Goal: Task Accomplishment & Management: Use online tool/utility

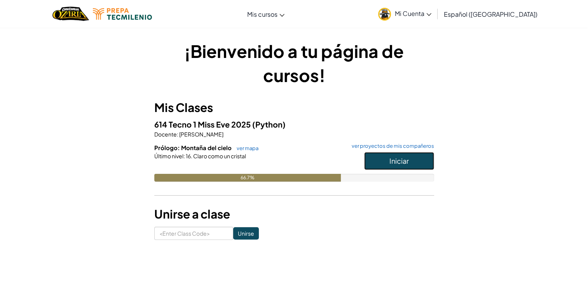
click at [416, 162] on button "Iniciar" at bounding box center [399, 161] width 70 height 18
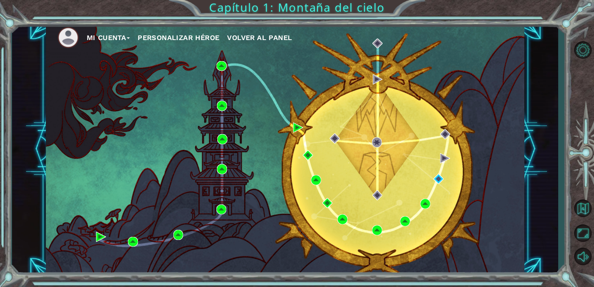
click at [357, 174] on div "Mi Cuenta Personalizar héroe Volver al panel" at bounding box center [285, 149] width 479 height 252
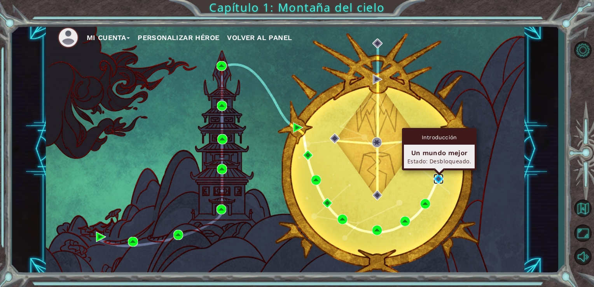
click at [436, 181] on img at bounding box center [438, 179] width 10 height 10
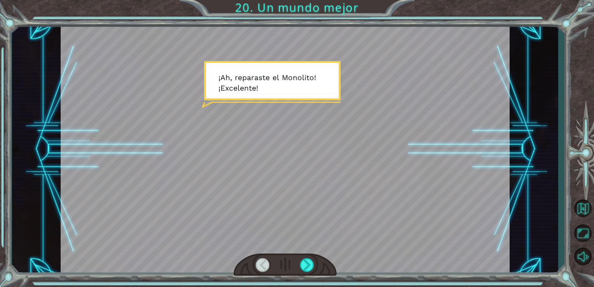
click at [435, 193] on div at bounding box center [285, 149] width 449 height 253
click at [403, 192] on div at bounding box center [285, 149] width 449 height 253
click at [225, 53] on div at bounding box center [285, 149] width 449 height 253
click at [188, 98] on div at bounding box center [285, 149] width 449 height 253
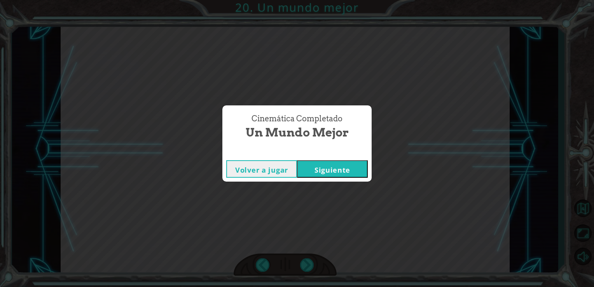
click at [341, 180] on div "Volver a jugar [GEOGRAPHIC_DATA]" at bounding box center [296, 168] width 149 height 25
click at [345, 168] on button "Siguiente" at bounding box center [332, 168] width 71 height 17
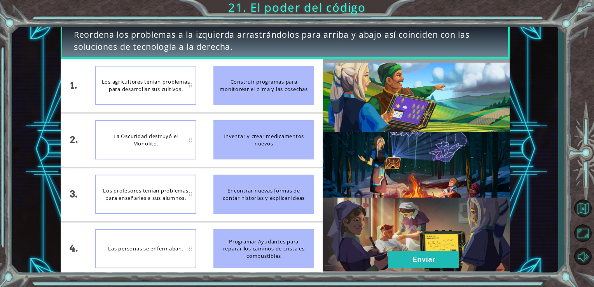
drag, startPoint x: 231, startPoint y: 87, endPoint x: 165, endPoint y: 189, distance: 121.5
click at [165, 189] on div "1. 2. 3. 4. Los agricultores tenían problemas para desarrollar sus cultivos. La…" at bounding box center [192, 167] width 262 height 217
click at [162, 143] on div "La Oscuridad destruyó el Monolito." at bounding box center [145, 139] width 101 height 39
click at [238, 141] on div "Inventar y crear medicamentos nuevos" at bounding box center [263, 139] width 101 height 39
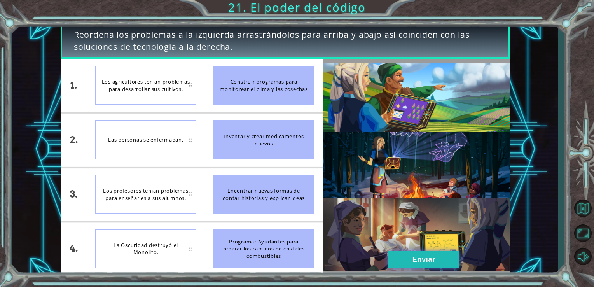
click at [426, 259] on button "Enviar" at bounding box center [423, 259] width 71 height 17
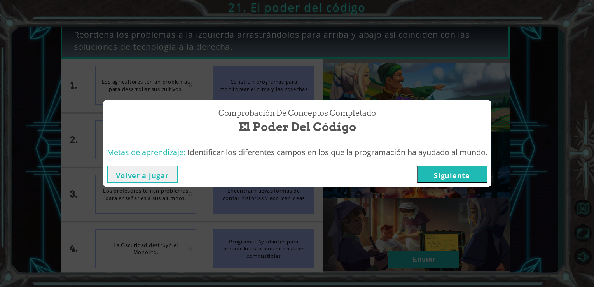
click at [449, 171] on button "Siguiente" at bounding box center [452, 174] width 71 height 17
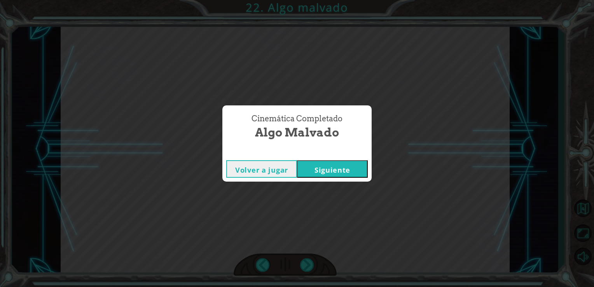
click at [353, 168] on button "Siguiente" at bounding box center [332, 168] width 71 height 17
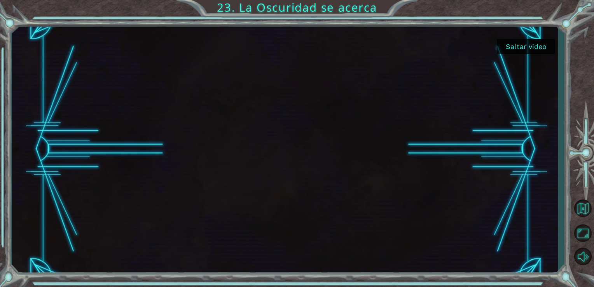
click at [386, 142] on div at bounding box center [285, 149] width 449 height 252
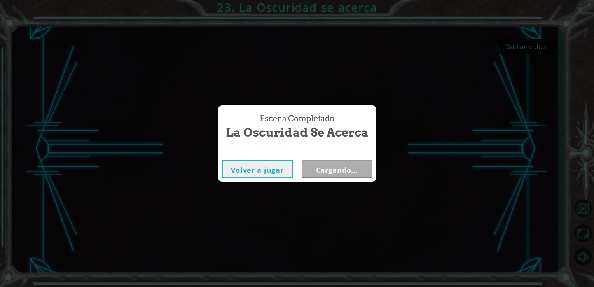
click at [162, 194] on div "Escena Completado La Oscuridad se acerca [PERSON_NAME] a jugar Cargando..." at bounding box center [297, 143] width 594 height 287
click at [347, 170] on button "Siguiente" at bounding box center [337, 168] width 71 height 17
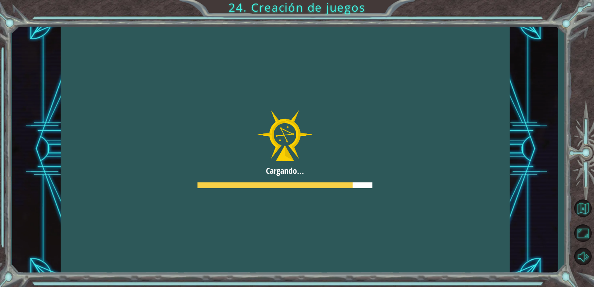
click at [357, 115] on div at bounding box center [285, 149] width 449 height 253
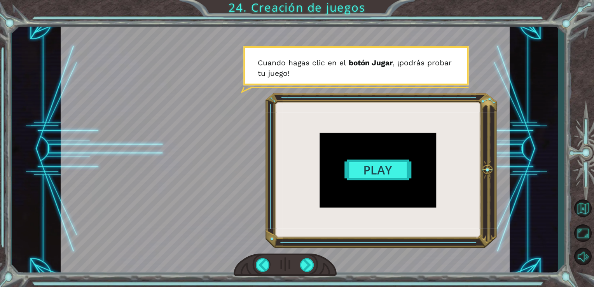
click at [365, 173] on div at bounding box center [285, 149] width 449 height 253
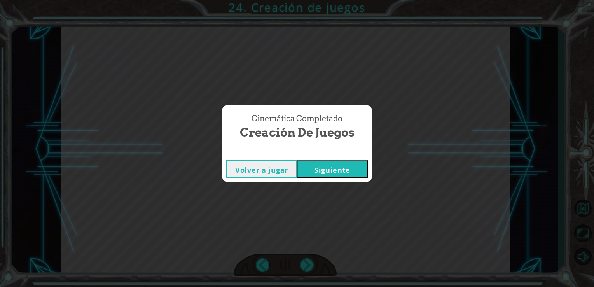
click at [365, 175] on button "Siguiente" at bounding box center [332, 168] width 71 height 17
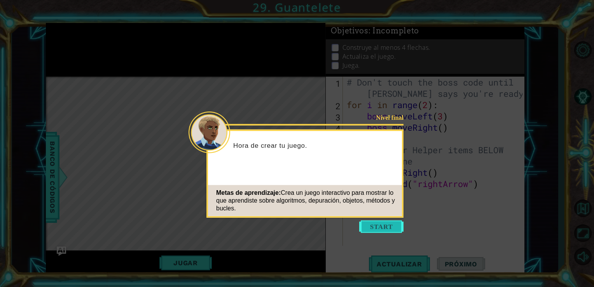
click at [384, 227] on button "Start" at bounding box center [381, 226] width 44 height 12
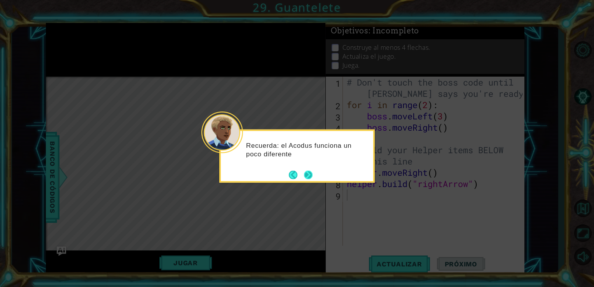
click at [314, 173] on div "Recuerda: el Acodus funciona un poco diferente" at bounding box center [297, 152] width 152 height 42
click at [312, 180] on button "Next" at bounding box center [308, 175] width 9 height 9
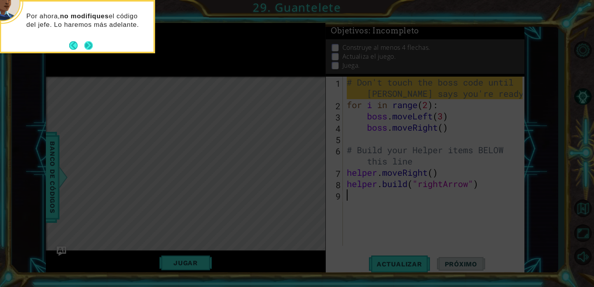
click at [90, 46] on button "Next" at bounding box center [89, 45] width 10 height 10
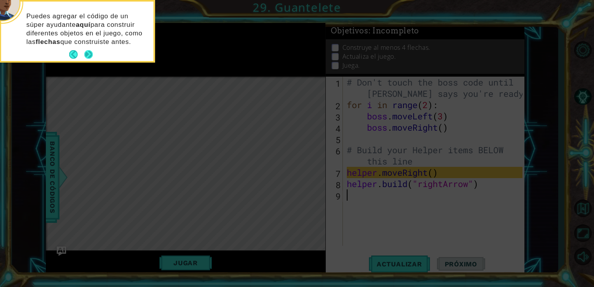
click at [90, 52] on button "Next" at bounding box center [88, 54] width 9 height 9
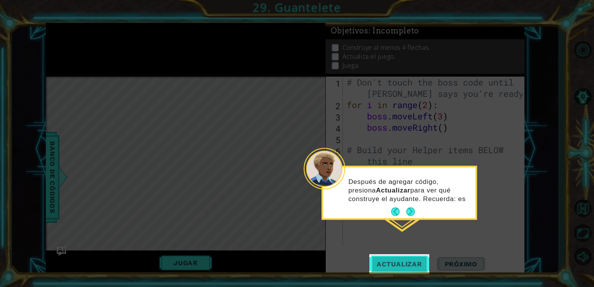
click at [396, 260] on button "Actualizar" at bounding box center [399, 264] width 61 height 20
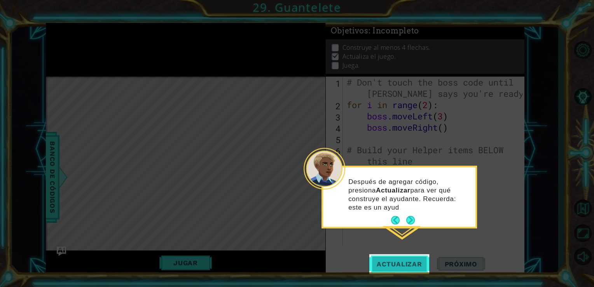
scroll to position [3, 0]
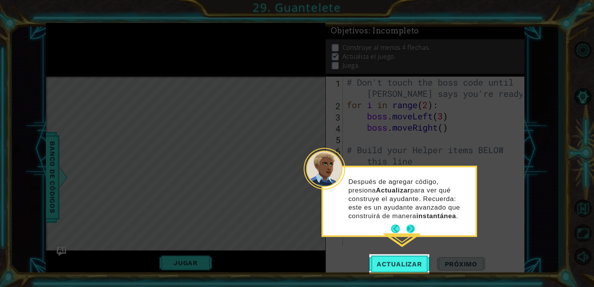
click at [408, 228] on button "Next" at bounding box center [410, 228] width 9 height 9
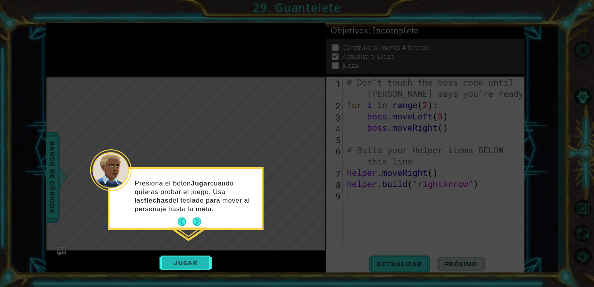
click at [194, 259] on button "Jugar" at bounding box center [185, 262] width 52 height 15
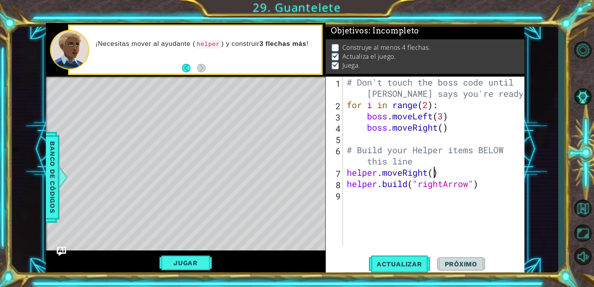
click at [434, 178] on div "# Don't touch the boss code until [PERSON_NAME] says you're ready! for i in ran…" at bounding box center [435, 178] width 181 height 203
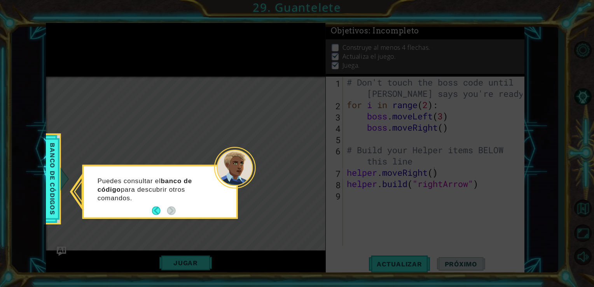
click at [333, 115] on icon at bounding box center [297, 143] width 594 height 287
click at [161, 214] on button "Back" at bounding box center [159, 210] width 15 height 9
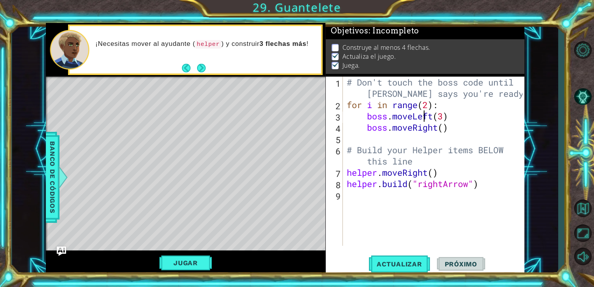
click at [424, 113] on div "# Don't touch the boss code until [PERSON_NAME] says you're ready! for i in ran…" at bounding box center [435, 178] width 181 height 203
click at [429, 105] on div "# Don't touch the boss code until [PERSON_NAME] says you're ready! for i in ran…" at bounding box center [435, 178] width 181 height 203
type textarea "for i in range(6):"
click at [374, 137] on div "# Don't touch the boss code until [PERSON_NAME] says you're ready! for i in ran…" at bounding box center [435, 178] width 181 height 203
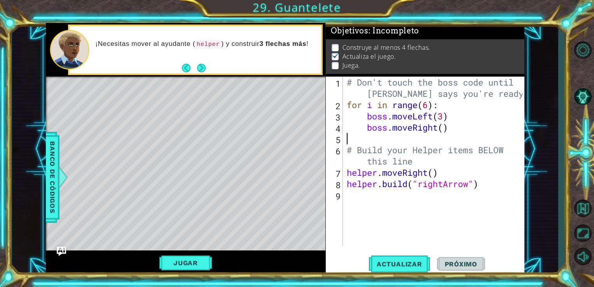
scroll to position [0, 0]
click at [374, 137] on div "# Don't touch the boss code until [PERSON_NAME] says you're ready! for i in ran…" at bounding box center [435, 178] width 181 height 203
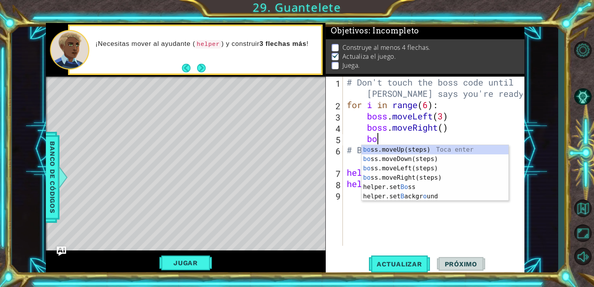
scroll to position [0, 1]
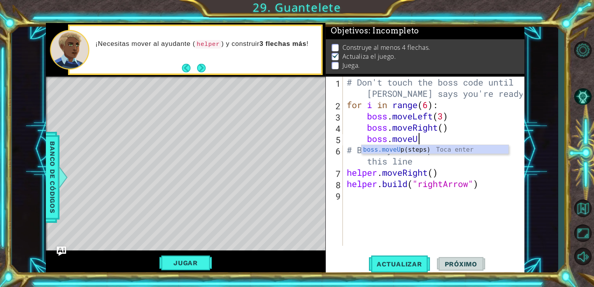
type textarea "boss.moveUp"
click at [399, 153] on div "boss.moveUp (steps) Toca enter" at bounding box center [434, 159] width 147 height 28
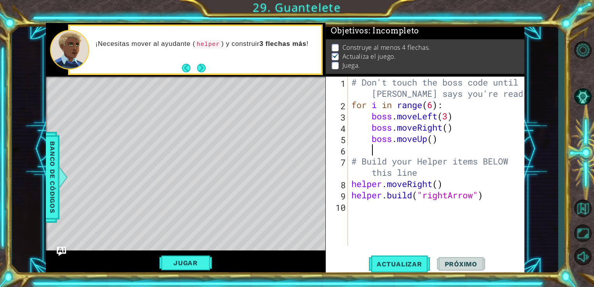
scroll to position [0, 0]
click at [433, 139] on div "# Don't touch the boss code until [PERSON_NAME] says you're ready! for i in ran…" at bounding box center [438, 178] width 177 height 203
type textarea "boss.moveUp(3)"
click at [379, 153] on div "# Don't touch the boss code until [PERSON_NAME] says you're ready! for i in ran…" at bounding box center [438, 178] width 177 height 203
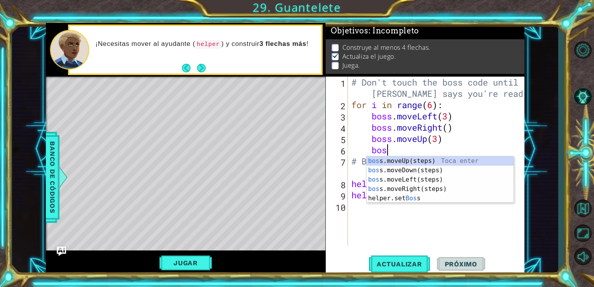
scroll to position [0, 1]
type textarea "boss"
click at [380, 178] on div "boss .moveUp(steps) Toca enter boss .moveDown(steps) Toca enter boss .moveLeft(…" at bounding box center [439, 188] width 147 height 65
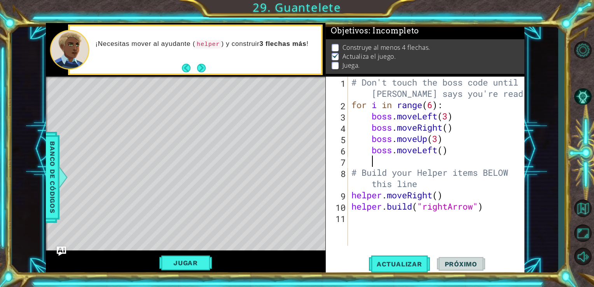
scroll to position [0, 0]
click at [445, 153] on div "# Don't touch the boss code until [PERSON_NAME] says you're ready! for i in ran…" at bounding box center [438, 178] width 177 height 203
type textarea "boss.moveLeft()"
click at [432, 163] on div "# Don't touch the boss code until [PERSON_NAME] says you're ready! for i in ran…" at bounding box center [438, 178] width 177 height 203
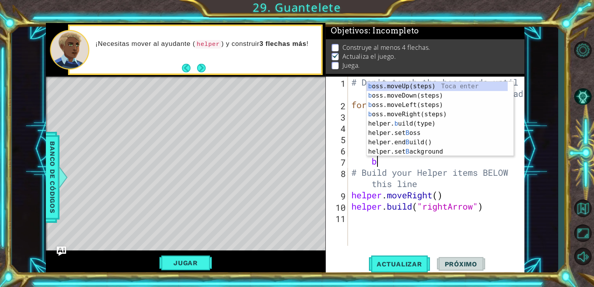
type textarea "bo"
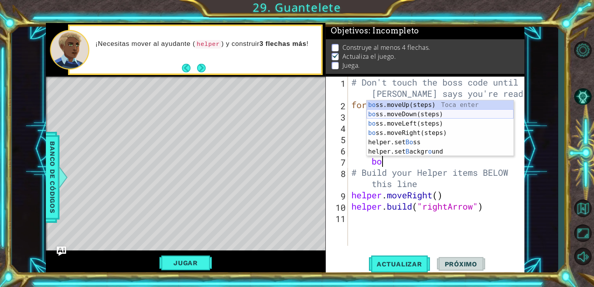
click at [406, 113] on div "bo ss.moveUp(steps) Toca enter bo ss.moveDown(steps) Toca enter bo ss.moveLeft(…" at bounding box center [439, 137] width 147 height 75
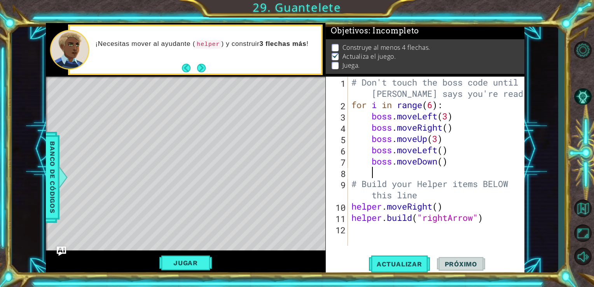
scroll to position [0, 0]
click at [442, 167] on div "# Don't touch the boss code until [PERSON_NAME] says you're ready! for i in ran…" at bounding box center [438, 178] width 177 height 203
click at [442, 164] on div "# Don't touch the boss code until [PERSON_NAME] says you're ready! for i in ran…" at bounding box center [438, 178] width 177 height 203
type textarea "boss.moveDown(3)"
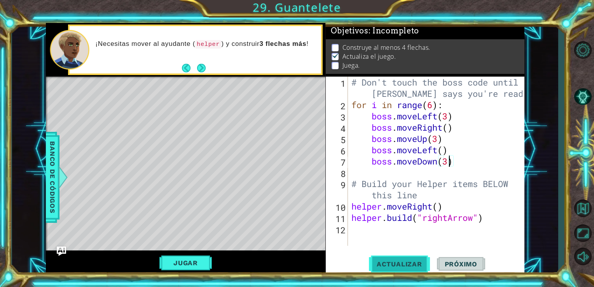
click at [400, 262] on span "Actualizar" at bounding box center [399, 264] width 61 height 8
click at [200, 71] on button "Next" at bounding box center [201, 68] width 9 height 9
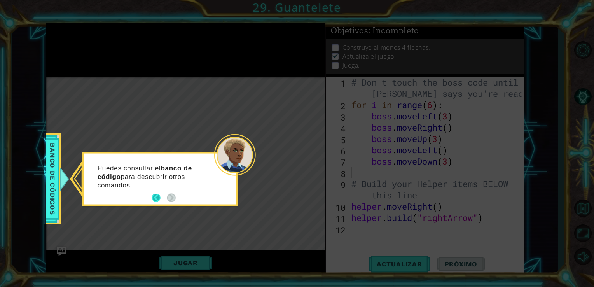
click at [157, 199] on button "Back" at bounding box center [159, 198] width 15 height 9
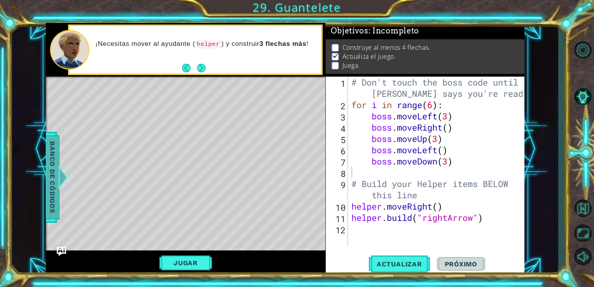
click at [49, 171] on span "Banco de códigos" at bounding box center [52, 177] width 12 height 80
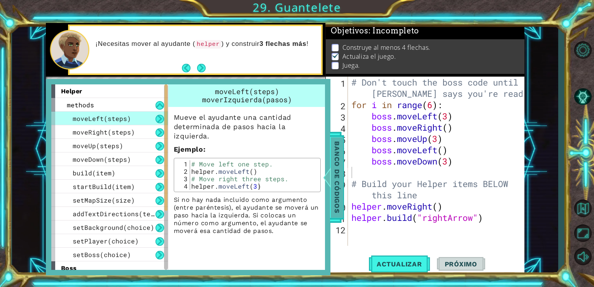
click at [333, 173] on span "Banco de códigos" at bounding box center [337, 177] width 12 height 80
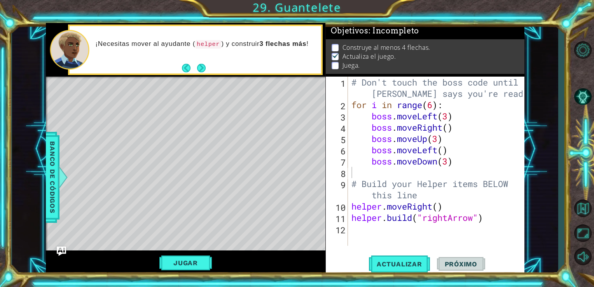
click at [106, 92] on div "Level Map" at bounding box center [225, 191] width 359 height 229
click at [135, 112] on div "Level Map" at bounding box center [225, 191] width 359 height 229
click at [202, 72] on button "Next" at bounding box center [201, 68] width 9 height 9
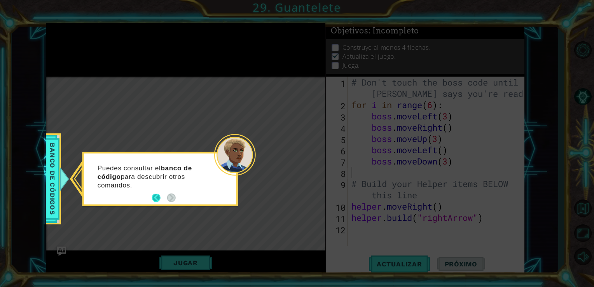
click at [152, 200] on button "Back" at bounding box center [159, 198] width 15 height 9
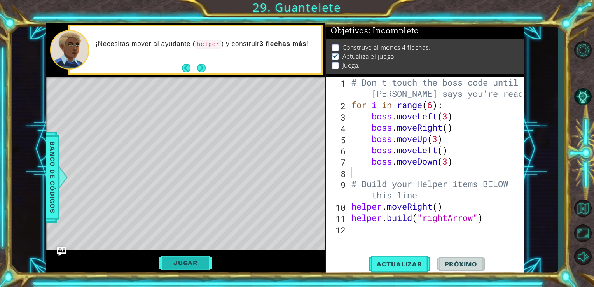
click at [186, 263] on button "Jugar" at bounding box center [185, 262] width 52 height 15
click at [393, 260] on button "Actualizar" at bounding box center [399, 264] width 61 height 20
click at [201, 68] on button "Next" at bounding box center [201, 68] width 9 height 9
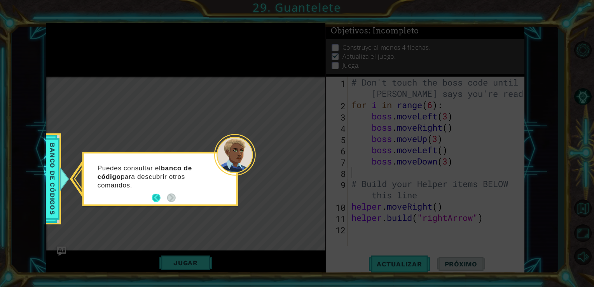
click at [152, 195] on button "Back" at bounding box center [159, 198] width 15 height 9
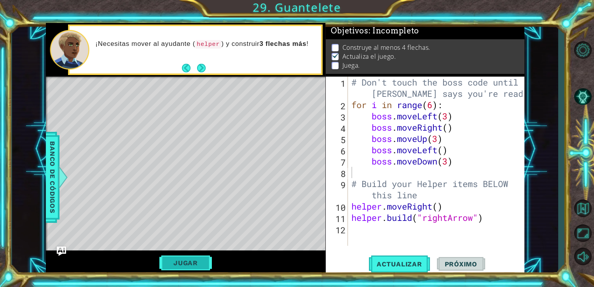
click at [173, 265] on button "Jugar" at bounding box center [185, 262] width 52 height 15
click at [40, 182] on div "1 ההההההההההההההההההההההההההההההההההההההההההההההההההההההההההההההההההההההההההההה…" at bounding box center [285, 149] width 546 height 252
click at [53, 182] on span "Banco de códigos" at bounding box center [52, 177] width 12 height 80
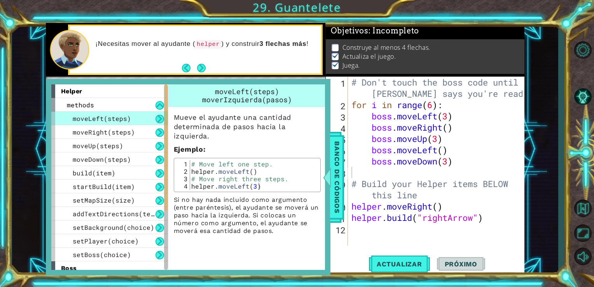
click at [157, 120] on button at bounding box center [159, 119] width 9 height 9
click at [337, 165] on span "Banco de códigos" at bounding box center [337, 177] width 12 height 80
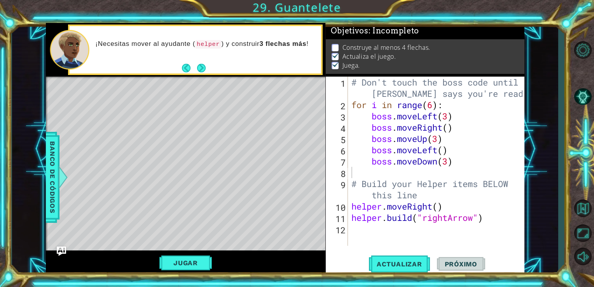
type textarea "# Build your Helper items BELOW this line"
click at [362, 188] on div "# Don't touch the boss code until [PERSON_NAME] says you're ready! for i in ran…" at bounding box center [438, 178] width 177 height 203
click at [450, 263] on span "Próximo" at bounding box center [461, 264] width 48 height 8
click at [197, 66] on button "Next" at bounding box center [201, 68] width 9 height 9
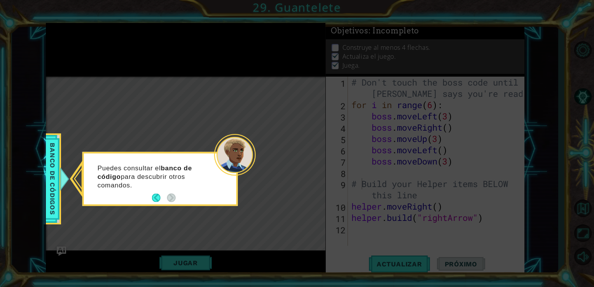
click at [158, 202] on footer at bounding box center [164, 198] width 24 height 12
click at [157, 201] on button "Back" at bounding box center [159, 198] width 15 height 9
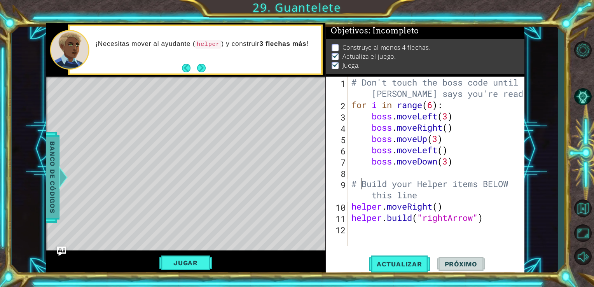
click at [50, 179] on span "Banco de códigos" at bounding box center [52, 177] width 12 height 80
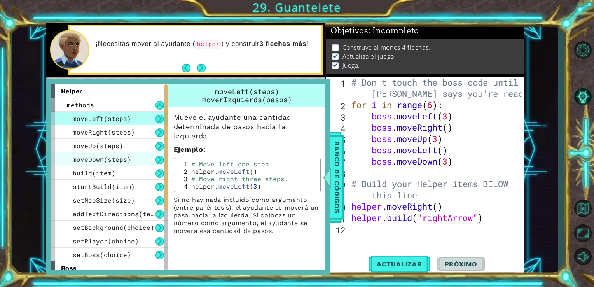
click at [129, 153] on div "moveDown(steps)" at bounding box center [109, 159] width 117 height 14
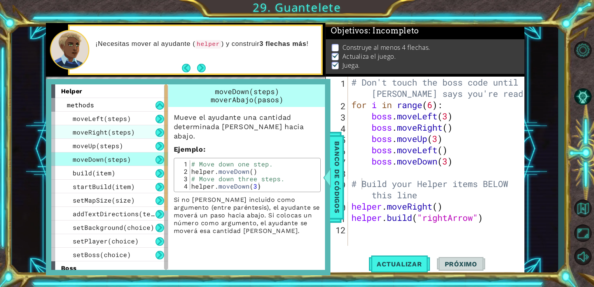
click at [126, 136] on div "moveRight(steps)" at bounding box center [109, 132] width 117 height 14
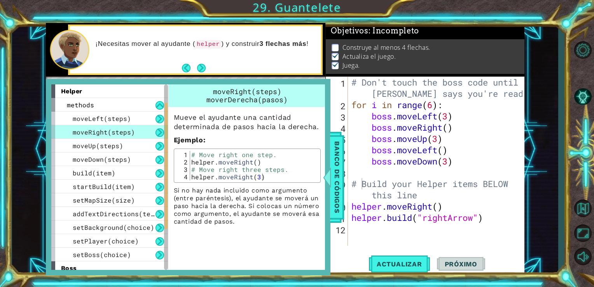
scroll to position [86, 0]
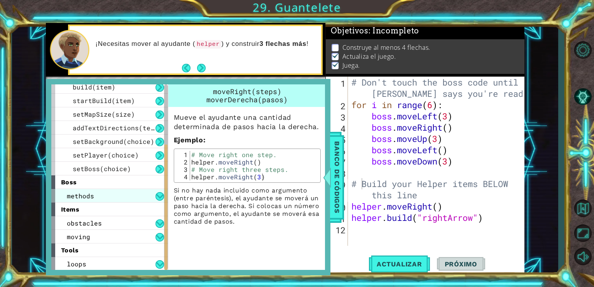
click at [107, 195] on div "methods" at bounding box center [109, 196] width 117 height 14
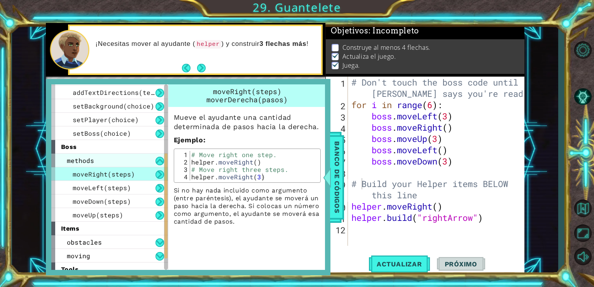
scroll to position [140, 0]
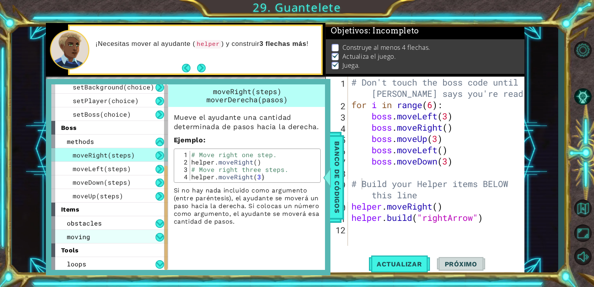
click at [96, 241] on div "moving" at bounding box center [109, 237] width 117 height 14
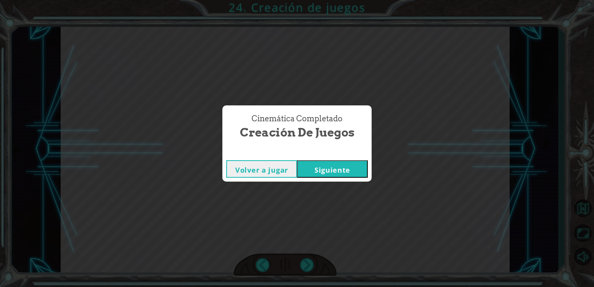
click at [316, 167] on button "Siguiente" at bounding box center [332, 168] width 71 height 17
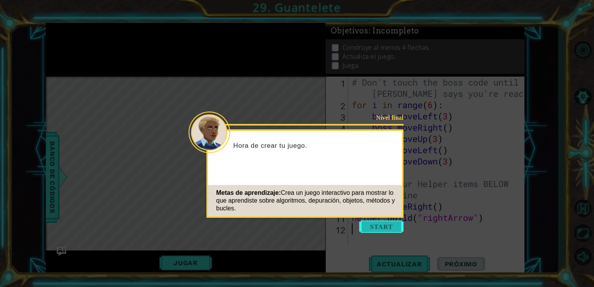
click at [389, 222] on button "Start" at bounding box center [381, 226] width 44 height 12
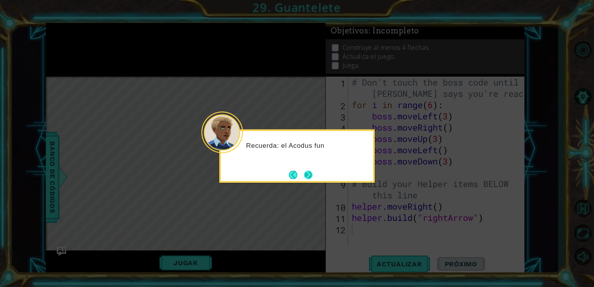
click at [312, 174] on button "Next" at bounding box center [308, 174] width 9 height 9
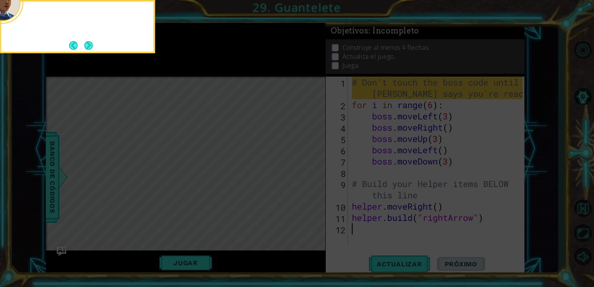
click at [312, 174] on icon at bounding box center [297, 43] width 594 height 488
click at [92, 47] on button "Next" at bounding box center [88, 45] width 9 height 9
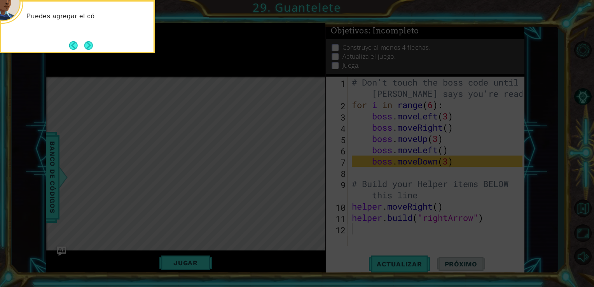
click at [151, 30] on div "Puedes agregar el có" at bounding box center [77, 20] width 152 height 31
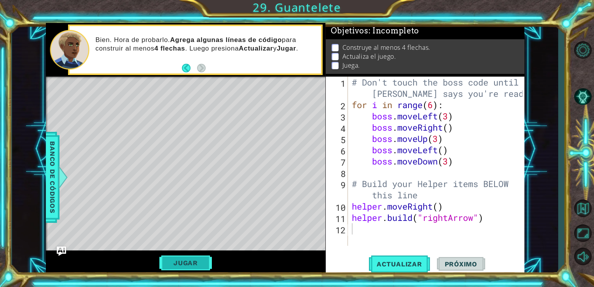
click at [194, 257] on button "Jugar" at bounding box center [185, 262] width 52 height 15
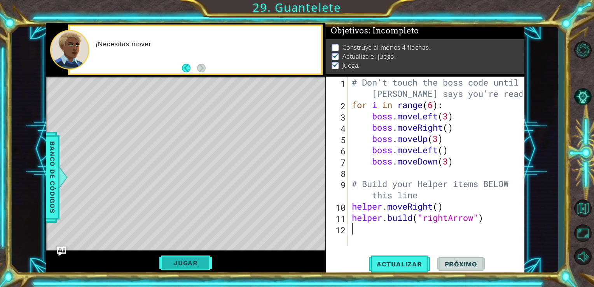
click at [169, 266] on button "Jugar" at bounding box center [185, 262] width 52 height 15
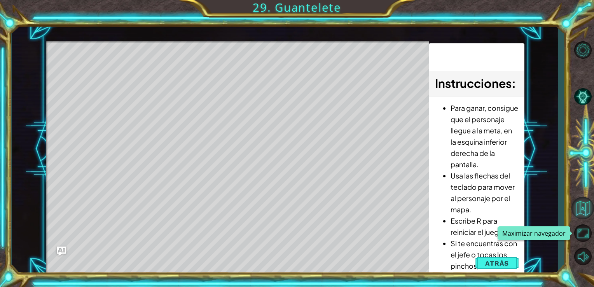
drag, startPoint x: 583, startPoint y: 230, endPoint x: 585, endPoint y: 259, distance: 28.8
click at [583, 230] on button "Maximizar navegador" at bounding box center [582, 232] width 23 height 21
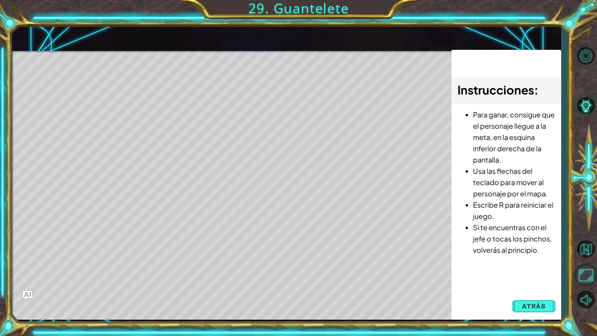
click at [582, 272] on button "Maximizar navegador" at bounding box center [585, 274] width 23 height 23
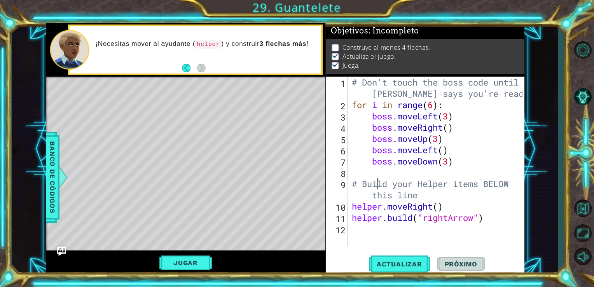
click at [379, 187] on div "# Don't touch the boss code until [PERSON_NAME] says you're ready! for i in ran…" at bounding box center [438, 178] width 176 height 203
type textarea "# Build your Helper items BELOW this line"
click at [371, 181] on div "# Don't touch the boss code until [PERSON_NAME] says you're ready! for i in ran…" at bounding box center [438, 178] width 176 height 203
click at [378, 173] on div "# Don't touch the boss code until [PERSON_NAME] says you're ready! for i in ran…" at bounding box center [438, 178] width 176 height 203
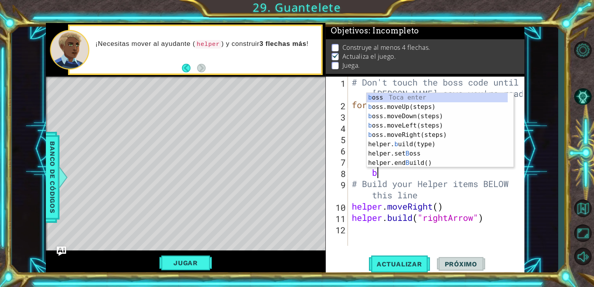
scroll to position [0, 1]
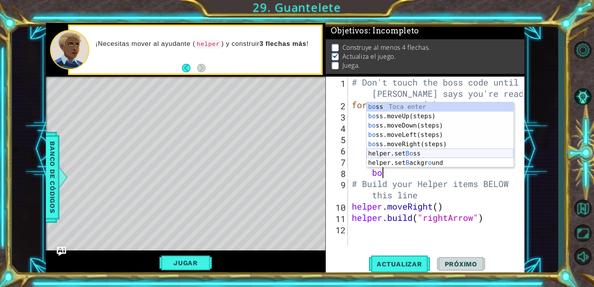
click at [384, 150] on div "bo ss Toca enter bo ss.moveUp(steps) Toca enter bo ss.moveDown(steps) Toca ente…" at bounding box center [439, 144] width 147 height 84
type textarea "helper.setBoss("bats")"
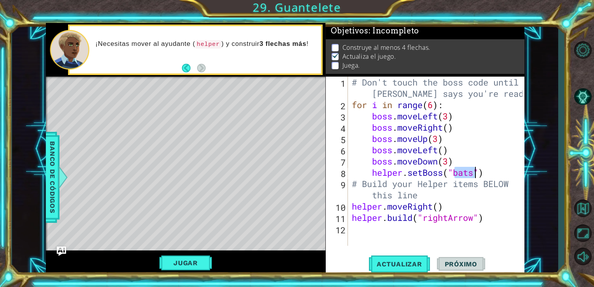
click at [347, 229] on div "12" at bounding box center [337, 229] width 21 height 11
type textarea "b"
type textarea "g"
type textarea "h"
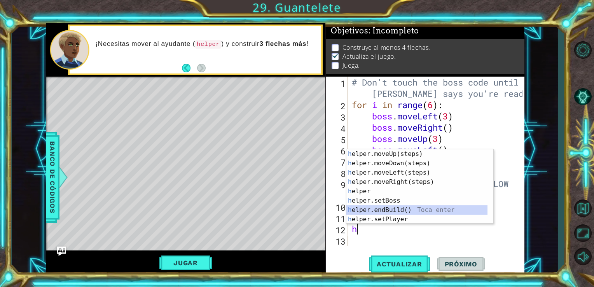
click at [384, 213] on div "h elper.moveUp(steps) Toca enter h elper.moveDown(steps) Toca enter h elper.mov…" at bounding box center [416, 195] width 141 height 93
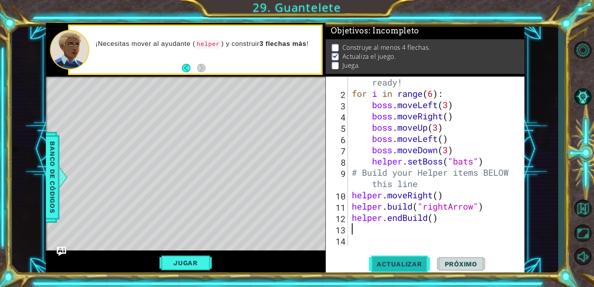
click at [383, 256] on button "Actualizar" at bounding box center [399, 264] width 61 height 20
click at [192, 258] on button "Jugar" at bounding box center [185, 262] width 52 height 15
click at [430, 221] on div "# Don't touch the boss code until [PERSON_NAME] says you're ready! for i in ran…" at bounding box center [435, 161] width 171 height 214
click at [436, 221] on div "# Don't touch the boss code until [PERSON_NAME] says you're ready! for i in ran…" at bounding box center [435, 161] width 171 height 214
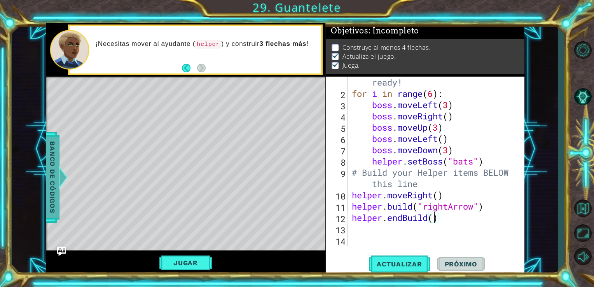
click at [47, 194] on span "Banco de códigos" at bounding box center [52, 177] width 12 height 80
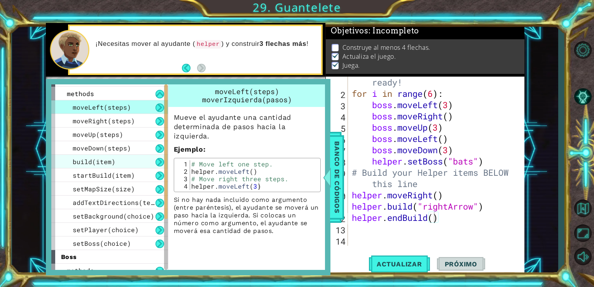
scroll to position [0, 0]
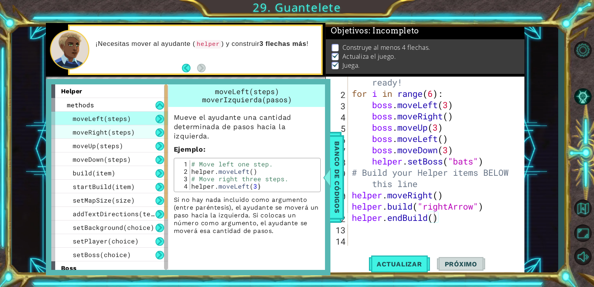
click at [98, 128] on span "moveRight(steps)" at bounding box center [104, 132] width 62 height 8
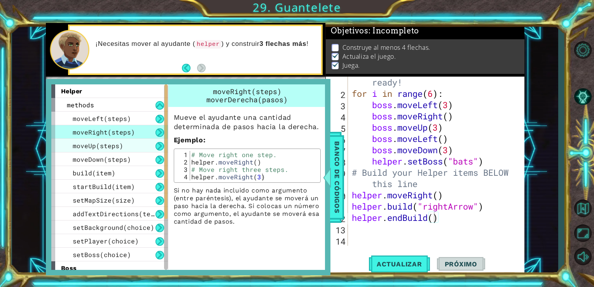
click at [103, 145] on span "moveUp(steps)" at bounding box center [98, 145] width 51 height 8
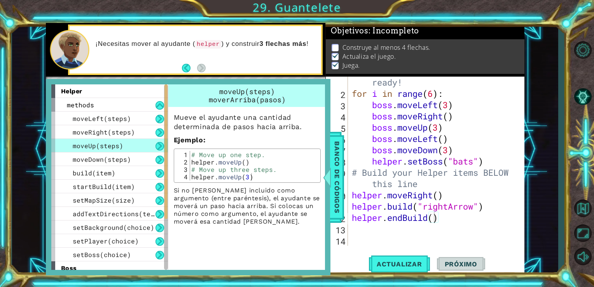
scroll to position [86, 0]
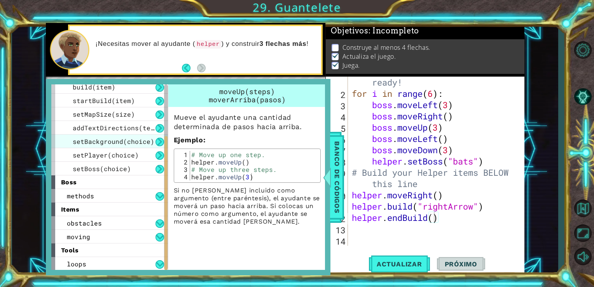
click at [101, 137] on span "setBackground(choice)" at bounding box center [114, 141] width 82 height 8
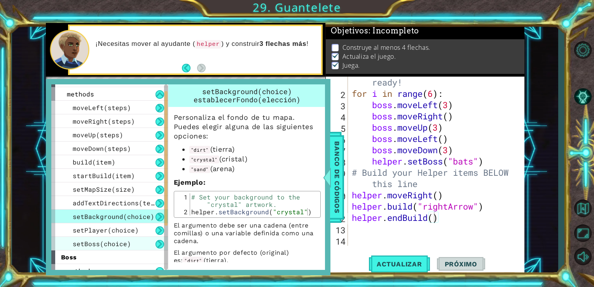
scroll to position [9, 0]
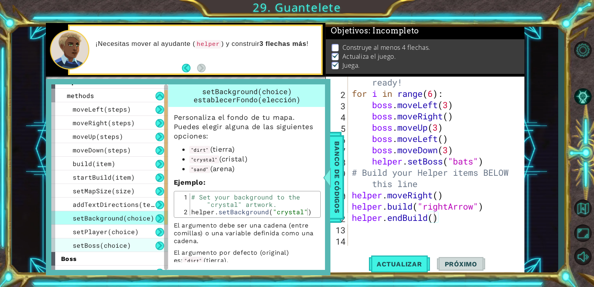
click at [121, 173] on span "startBuild(item)" at bounding box center [104, 177] width 62 height 8
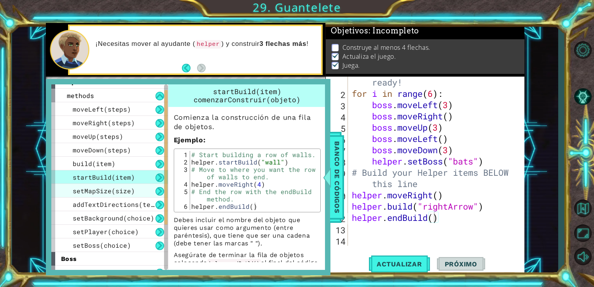
click at [120, 192] on span "setMapSize(size)" at bounding box center [104, 191] width 62 height 8
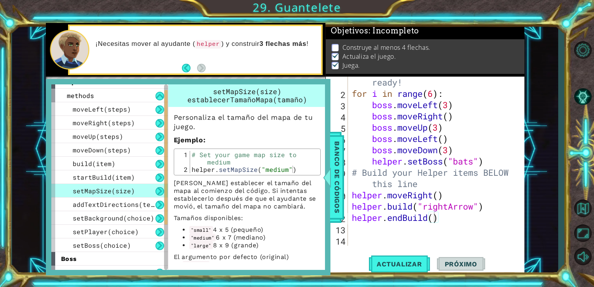
click at [120, 192] on span "setMapSize(size)" at bounding box center [104, 191] width 62 height 8
click at [141, 165] on div "build(item)" at bounding box center [109, 164] width 117 height 14
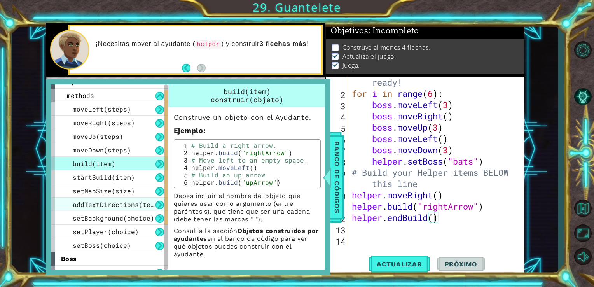
scroll to position [86, 0]
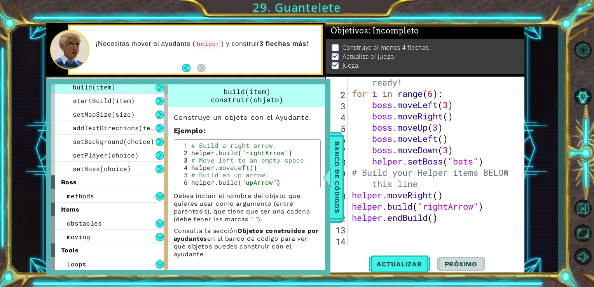
click at [99, 206] on div "items" at bounding box center [109, 209] width 117 height 14
click at [101, 202] on div "items" at bounding box center [109, 209] width 117 height 14
click at [110, 193] on div "methods" at bounding box center [109, 196] width 117 height 14
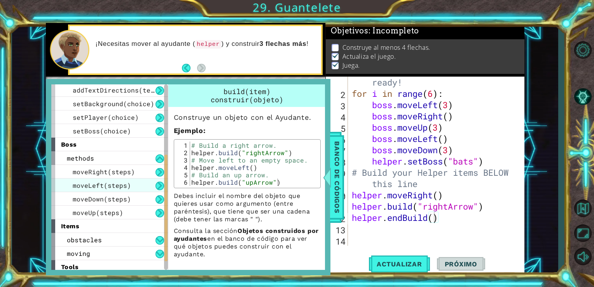
scroll to position [140, 0]
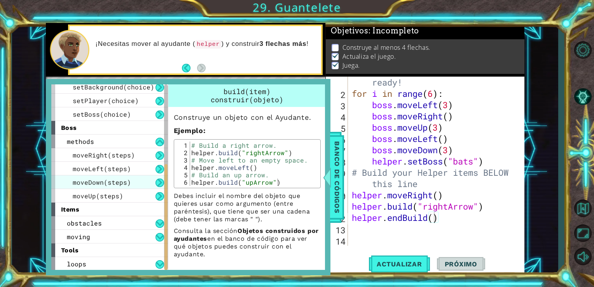
click at [126, 184] on span "moveDown(steps)" at bounding box center [102, 182] width 58 height 8
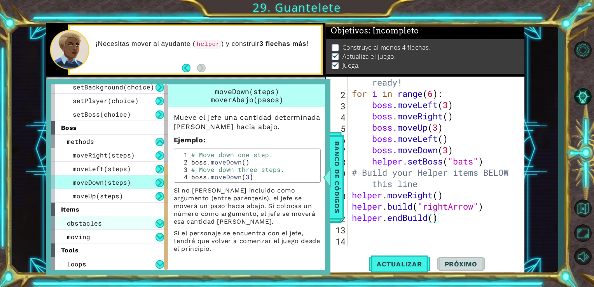
click at [139, 229] on div "obstacles" at bounding box center [109, 223] width 117 height 14
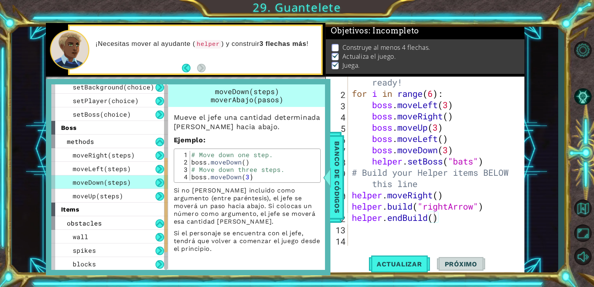
click at [152, 186] on div "moveDown(steps)" at bounding box center [109, 182] width 117 height 14
click at [152, 147] on div "methods" at bounding box center [109, 141] width 117 height 14
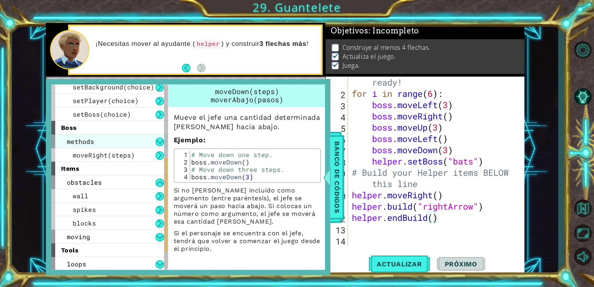
click at [152, 147] on div "helper methods moveLeft(steps) moveRight(steps) moveUp(steps) moveDown(steps) b…" at bounding box center [112, 177] width 122 height 186
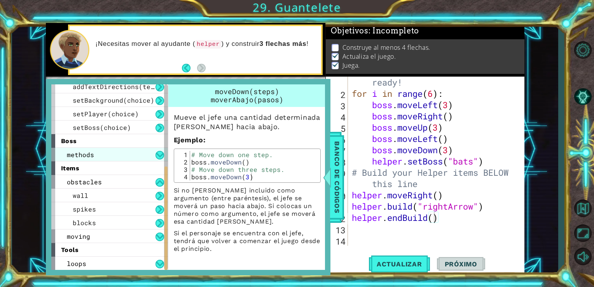
scroll to position [127, 0]
click at [152, 147] on div "boss" at bounding box center [109, 141] width 117 height 14
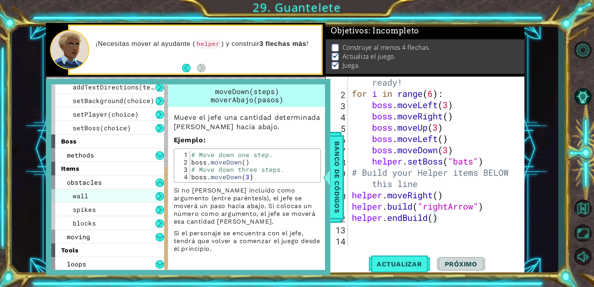
click at [124, 189] on div "wall" at bounding box center [109, 196] width 117 height 14
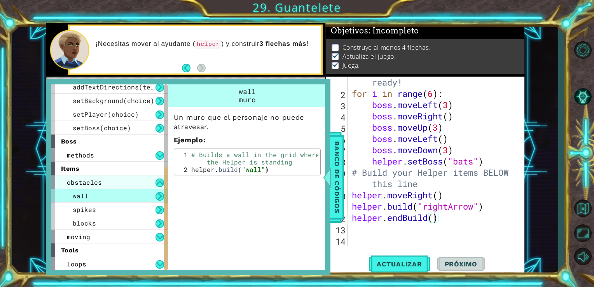
click at [126, 185] on div "obstacles" at bounding box center [109, 182] width 117 height 14
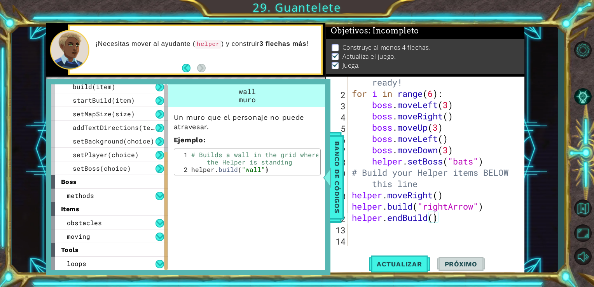
scroll to position [86, 0]
click at [123, 190] on div "methods" at bounding box center [109, 196] width 117 height 14
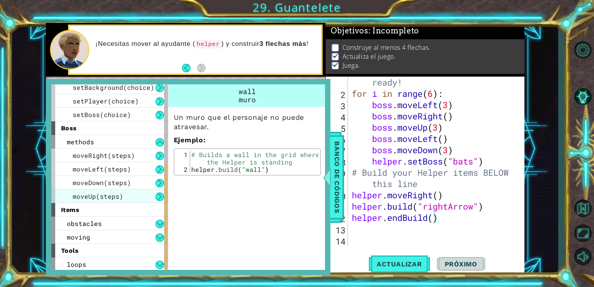
scroll to position [140, 0]
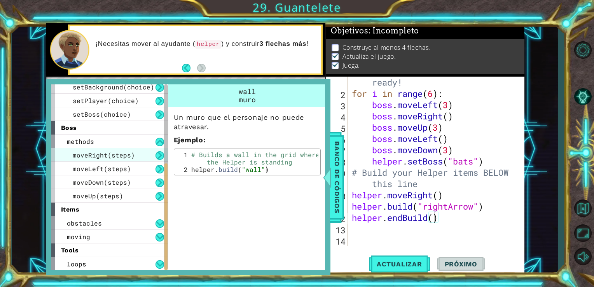
click at [123, 158] on span "moveRight(steps)" at bounding box center [104, 155] width 62 height 8
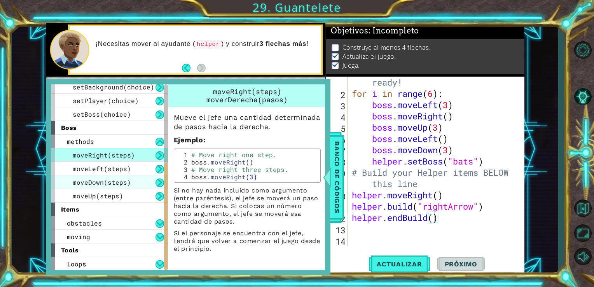
click at [121, 178] on span "moveDown(steps)" at bounding box center [102, 182] width 58 height 8
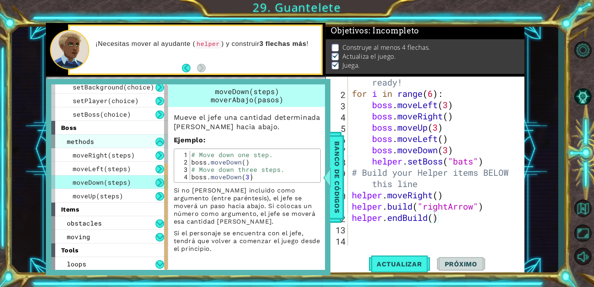
click at [131, 140] on div "methods" at bounding box center [109, 141] width 117 height 14
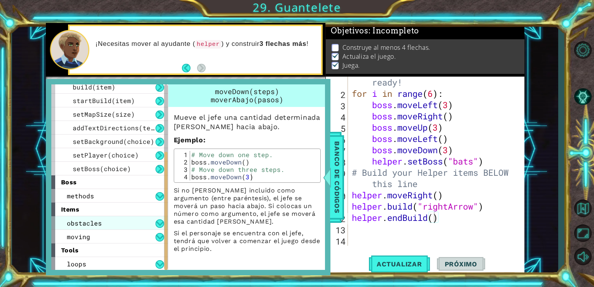
click at [124, 221] on div "obstacles" at bounding box center [109, 223] width 117 height 14
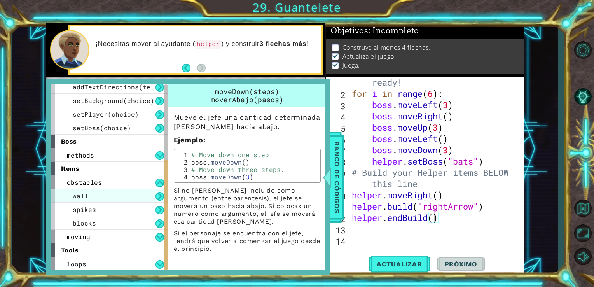
scroll to position [127, 0]
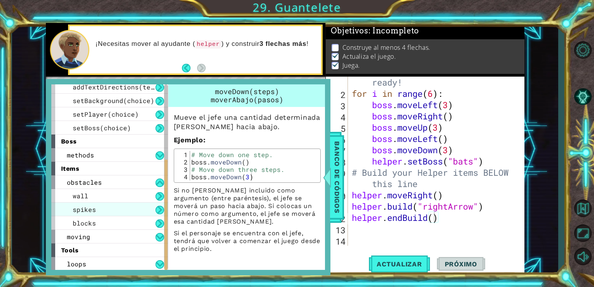
click at [121, 204] on div "spikes" at bounding box center [109, 209] width 117 height 14
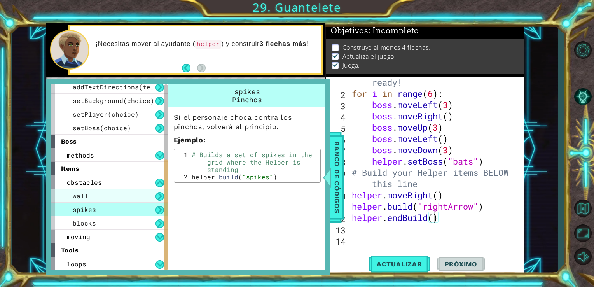
click at [126, 194] on div "wall" at bounding box center [109, 196] width 117 height 14
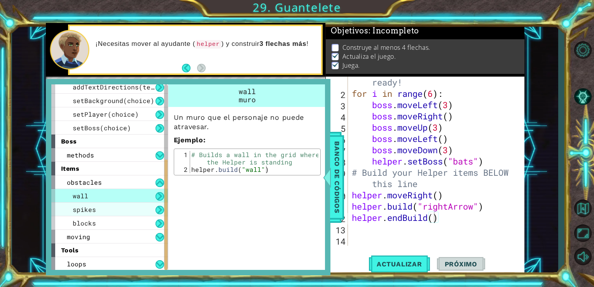
click at [123, 207] on div "spikes" at bounding box center [109, 209] width 117 height 14
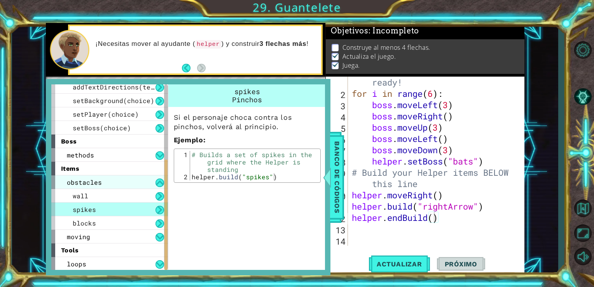
click at [123, 187] on div "obstacles" at bounding box center [109, 182] width 117 height 14
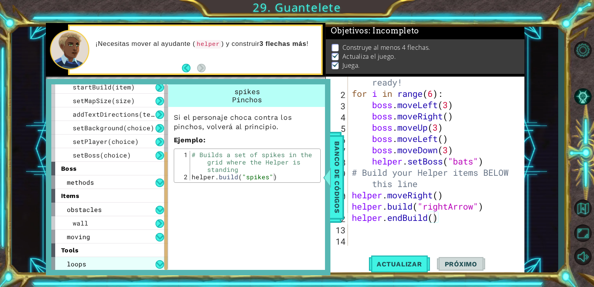
scroll to position [86, 0]
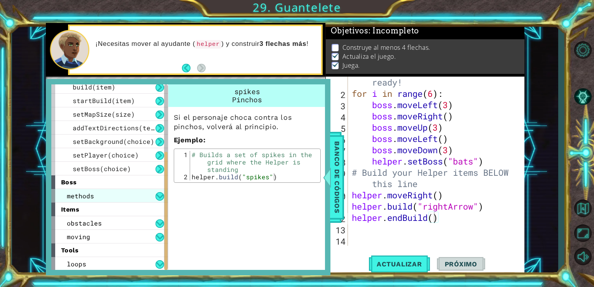
click at [134, 194] on div "methods" at bounding box center [109, 196] width 117 height 14
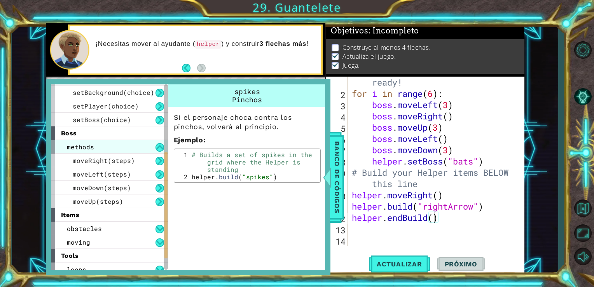
scroll to position [140, 0]
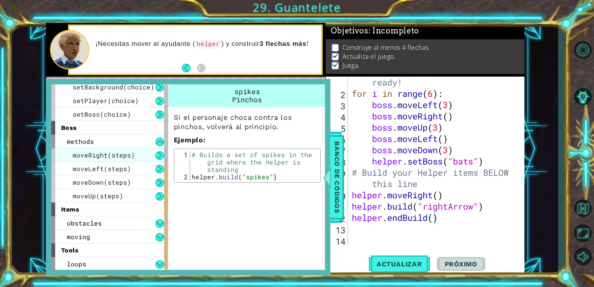
click at [120, 155] on span "moveRight(steps)" at bounding box center [104, 155] width 62 height 8
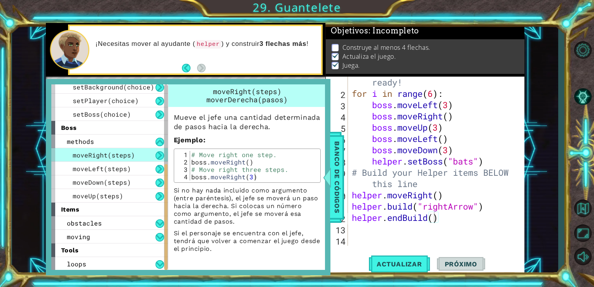
click at [424, 139] on div "# Don't touch the boss code until [PERSON_NAME] says you're ready! for i in ran…" at bounding box center [435, 161] width 171 height 214
click at [389, 190] on div "# Don't touch the boss code until [PERSON_NAME] says you're ready! for i in ran…" at bounding box center [435, 161] width 171 height 214
click at [431, 219] on div "# Don't touch the boss code until [PERSON_NAME] says you're ready! for i in ran…" at bounding box center [435, 161] width 171 height 214
click at [426, 220] on div "# Don't touch the boss code until [PERSON_NAME] says you're ready! for i in ran…" at bounding box center [435, 161] width 171 height 214
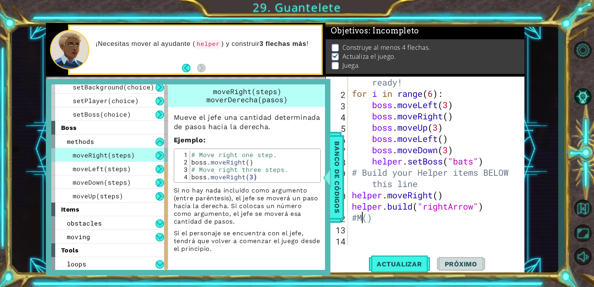
scroll to position [11, 0]
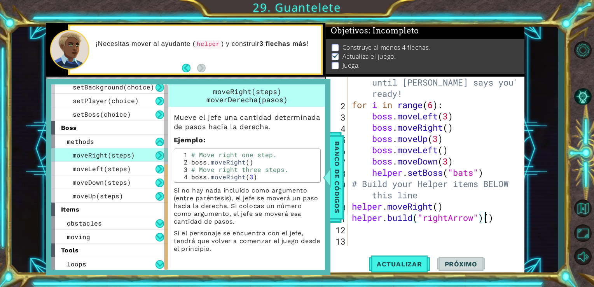
click at [502, 218] on div "# Don't touch the boss code until [PERSON_NAME] says you're ready! for i in ran…" at bounding box center [435, 172] width 171 height 214
type textarea "[DOMAIN_NAME]("rightArrow")"
click at [465, 230] on div "# Don't touch the boss code until [PERSON_NAME] says you're ready! for i in ran…" at bounding box center [435, 172] width 171 height 214
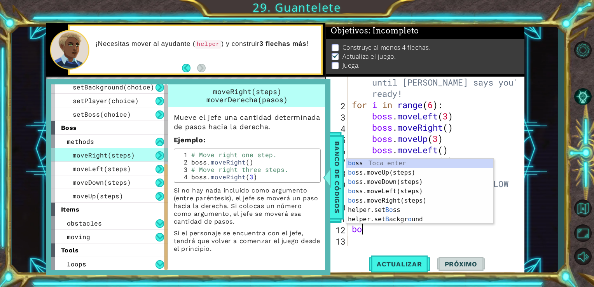
scroll to position [0, 0]
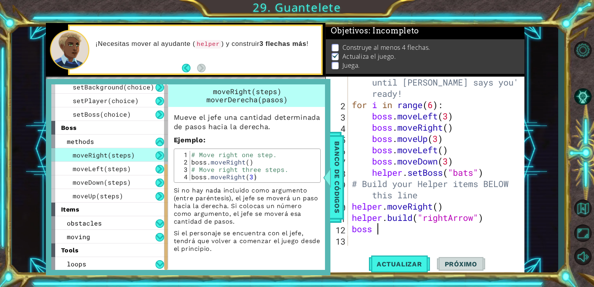
type textarea "boss"
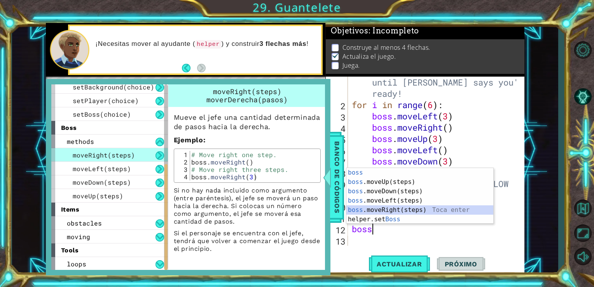
click at [426, 209] on div "boss Toca enter boss .moveUp(steps) Toca enter boss .moveDown(steps) Toca enter…" at bounding box center [419, 205] width 147 height 75
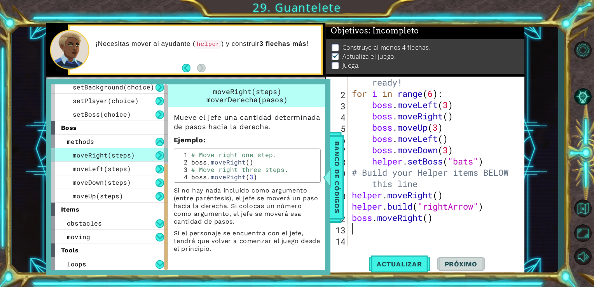
click at [424, 217] on div "# Don't touch the boss code until [PERSON_NAME] says you're ready! for i in ran…" at bounding box center [435, 161] width 171 height 214
click at [426, 217] on div "# Don't touch the boss code until [PERSON_NAME] says you're ready! for i in ran…" at bounding box center [435, 161] width 171 height 214
type textarea "boss.moveRight(3)"
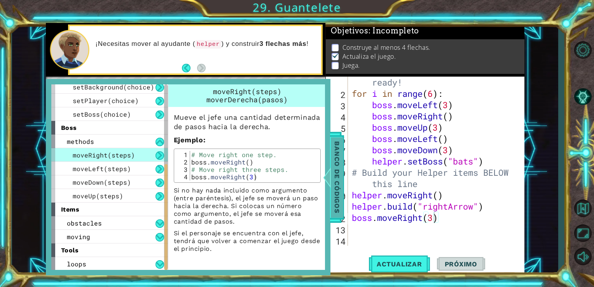
click at [338, 161] on span "Banco de códigos" at bounding box center [337, 177] width 12 height 80
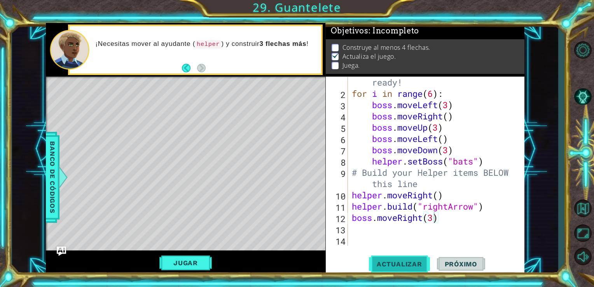
click at [392, 260] on button "Actualizar" at bounding box center [399, 264] width 61 height 20
click at [169, 259] on button "Jugar" at bounding box center [185, 262] width 52 height 15
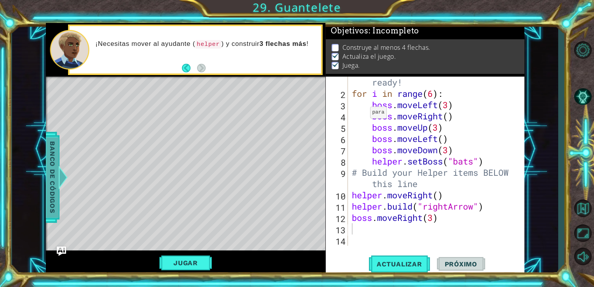
click at [51, 162] on span "Banco de códigos" at bounding box center [52, 177] width 12 height 80
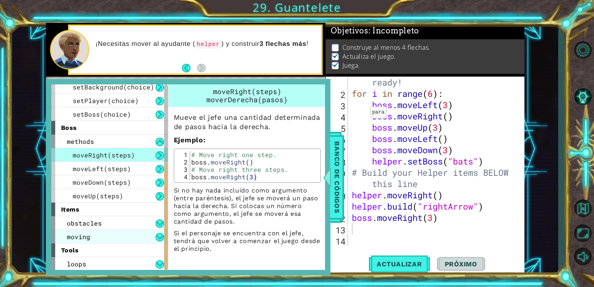
click at [130, 233] on div "moving" at bounding box center [109, 237] width 117 height 14
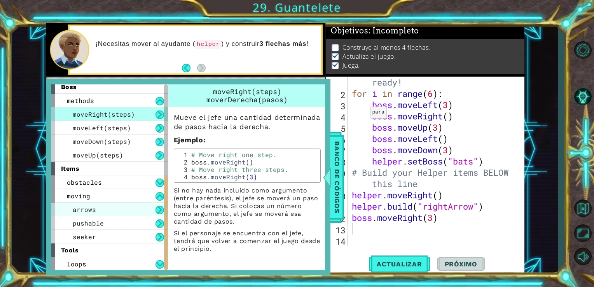
click at [134, 213] on div "arrows" at bounding box center [109, 209] width 117 height 14
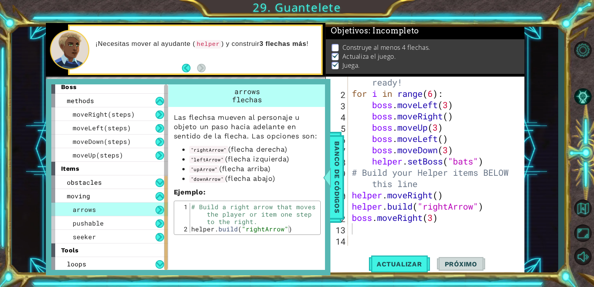
type textarea "boss.moveRight(3)"
click at [421, 215] on div "# Don't touch the boss code until [PERSON_NAME] says you're ready! for i in ran…" at bounding box center [435, 161] width 171 height 214
click at [370, 220] on div "# Don't touch the boss code until [PERSON_NAME] says you're ready! for i in ran…" at bounding box center [435, 161] width 171 height 214
click at [358, 228] on div "# Don't touch the boss code until [PERSON_NAME] says you're ready! for i in ran…" at bounding box center [435, 161] width 171 height 214
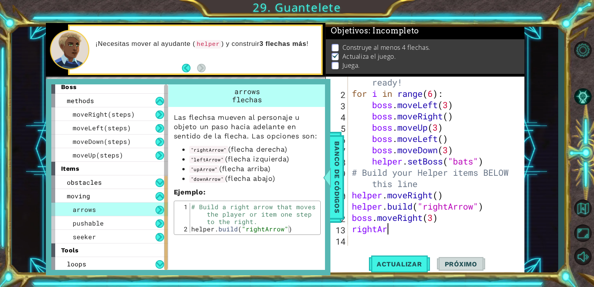
type textarea "r"
type textarea "boss.moveRight(3)"
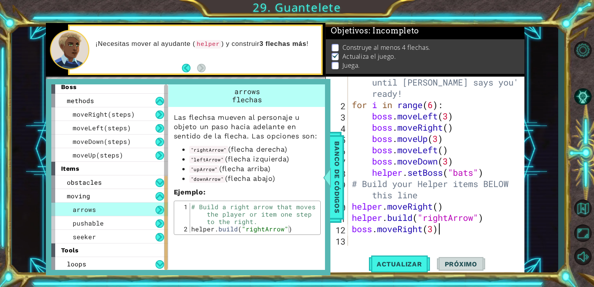
scroll to position [11, 0]
click at [406, 242] on div "# Don't touch the boss code until [PERSON_NAME] says you're ready! for i in ran…" at bounding box center [435, 172] width 171 height 214
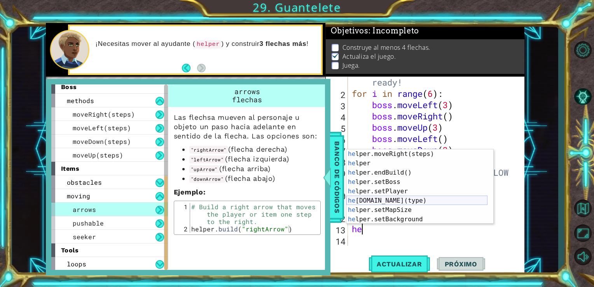
scroll to position [28, 0]
click at [398, 203] on div "he lper.moveRight(steps) Toca enter he lper Toca enter he lper.endBuild() Toca …" at bounding box center [416, 195] width 141 height 93
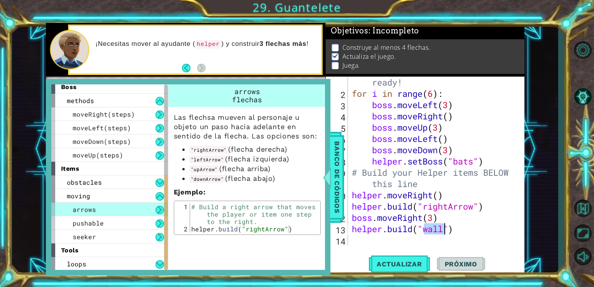
click at [446, 232] on div "# Don't touch the boss code until [PERSON_NAME] says you're ready! for i in ran…" at bounding box center [433, 161] width 167 height 169
type textarea "[DOMAIN_NAME]("leftArrow")"
click at [480, 230] on div "# Don't touch the boss code until [PERSON_NAME] says you're ready! for i in ran…" at bounding box center [435, 161] width 171 height 214
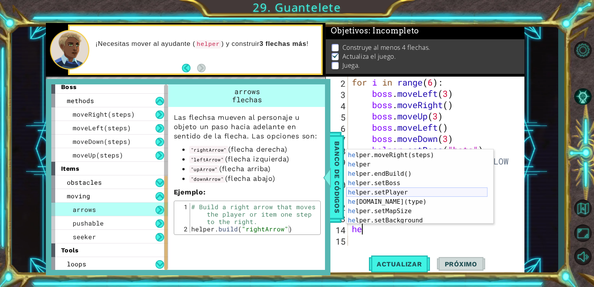
scroll to position [27, 0]
click at [390, 200] on div "he lper.moveLeft(steps) Toca enter he lper.moveRight(steps) Toca enter he lper …" at bounding box center [416, 187] width 141 height 93
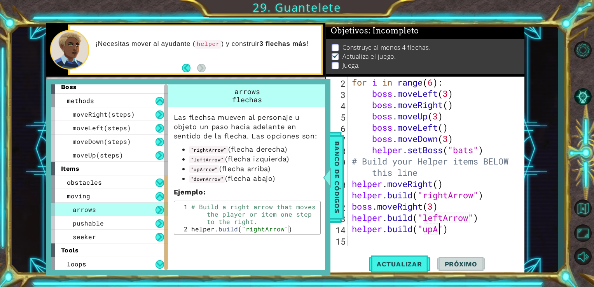
scroll to position [0, 3]
type textarea "[DOMAIN_NAME]("upArrow")"
click at [470, 243] on div "for i in range ( 6 ) : boss . moveLeft ( 3 ) boss . moveRight ( ) boss . moveUp…" at bounding box center [435, 173] width 171 height 192
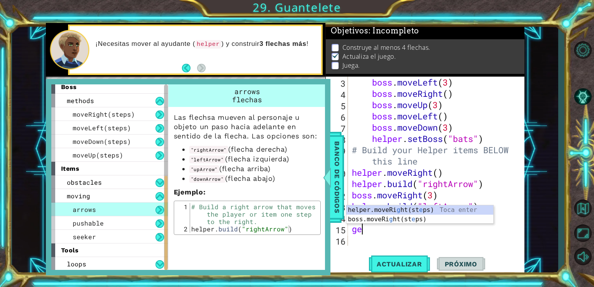
type textarea "g"
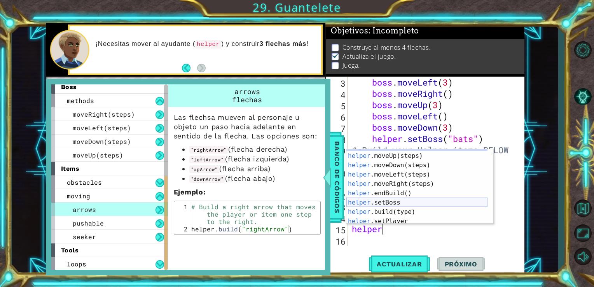
scroll to position [12, 0]
click at [403, 209] on div "helper .moveUp(steps) Toca enter helper .moveDown(steps) Toca enter helper .mov…" at bounding box center [416, 193] width 141 height 93
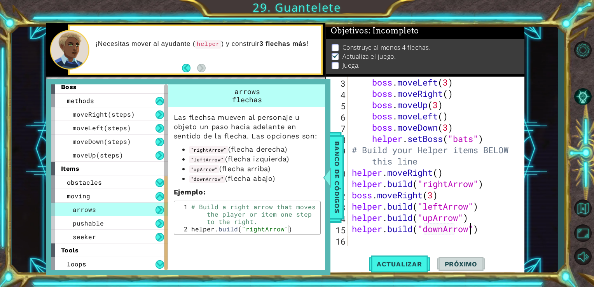
scroll to position [0, 5]
click at [400, 258] on button "Actualizar" at bounding box center [399, 264] width 61 height 20
click at [336, 194] on span "Banco de códigos" at bounding box center [337, 177] width 12 height 80
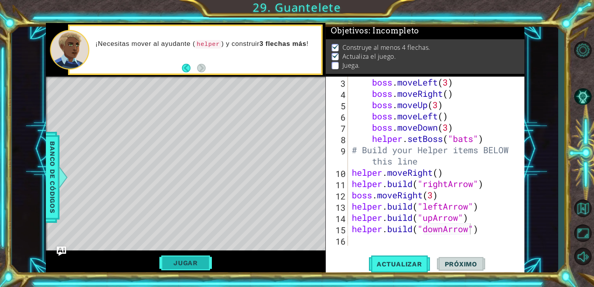
click at [207, 263] on button "Jugar" at bounding box center [185, 262] width 52 height 15
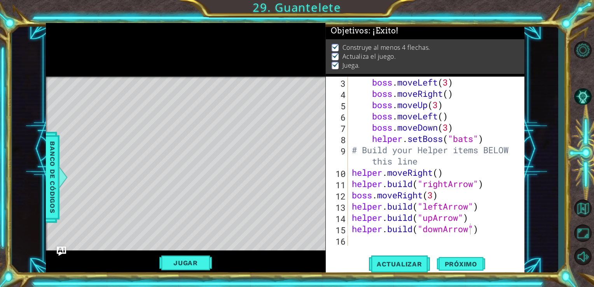
scroll to position [0, 3]
click at [434, 197] on div "boss . moveLeft ( 3 ) boss . moveRight ( ) boss . moveUp ( 3 ) boss . moveLeft …" at bounding box center [435, 173] width 171 height 192
click at [390, 262] on span "Actualizar" at bounding box center [399, 264] width 61 height 8
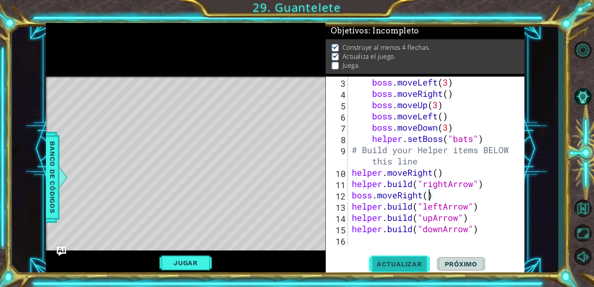
click at [393, 265] on span "Actualizar" at bounding box center [399, 264] width 61 height 8
click at [391, 263] on span "Actualizar" at bounding box center [399, 264] width 61 height 8
click at [485, 234] on div "boss . moveLeft ( 3 ) boss . moveRight ( ) boss . moveUp ( 3 ) boss . moveLeft …" at bounding box center [435, 173] width 171 height 192
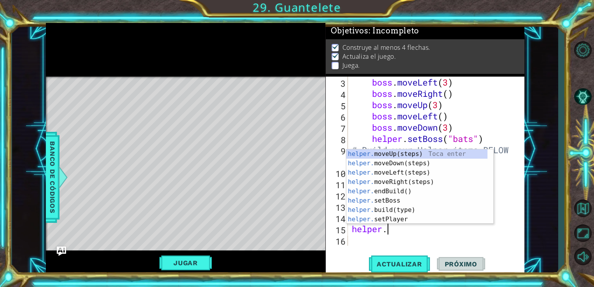
scroll to position [0, 0]
type textarea "h"
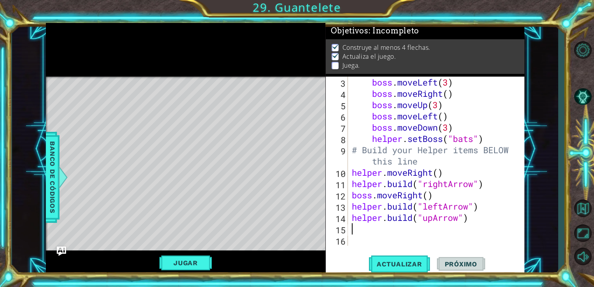
scroll to position [34, 0]
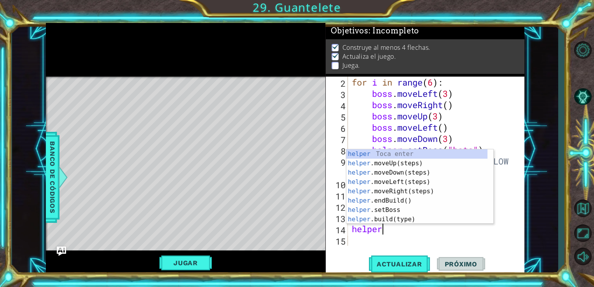
type textarea "h"
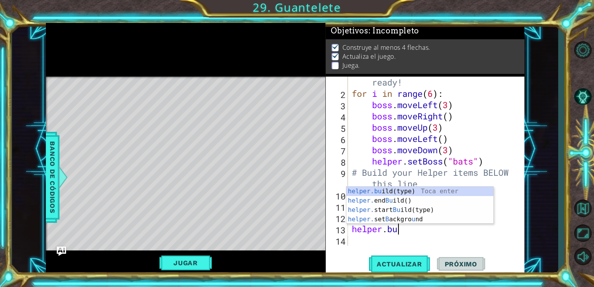
type textarea "h"
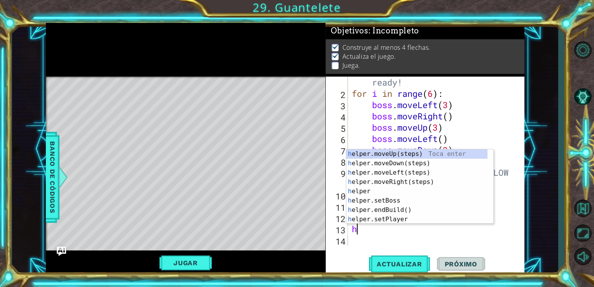
scroll to position [11, 0]
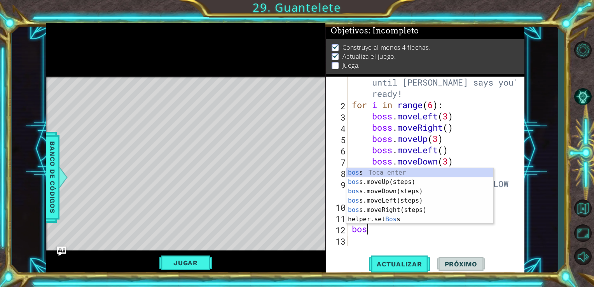
type textarea "b"
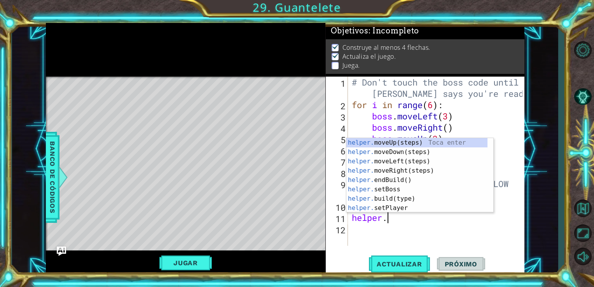
type textarea "h"
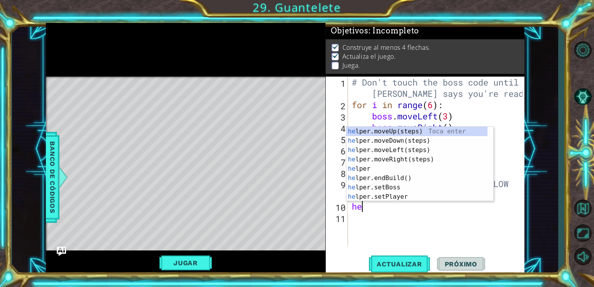
type textarea "h"
type textarea "he"
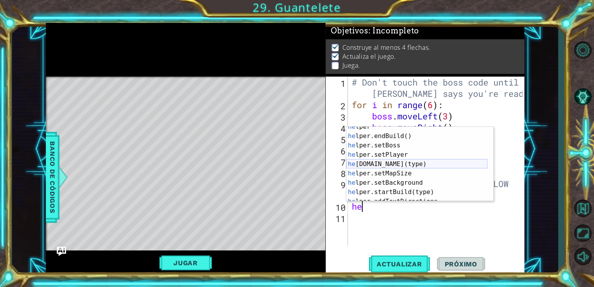
scroll to position [56, 0]
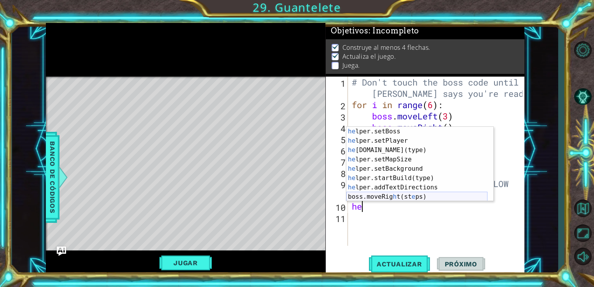
click at [437, 197] on div "he lper.setBoss Toca enter he lper.setPlayer Toca enter he [DOMAIN_NAME](type) …" at bounding box center [416, 173] width 141 height 93
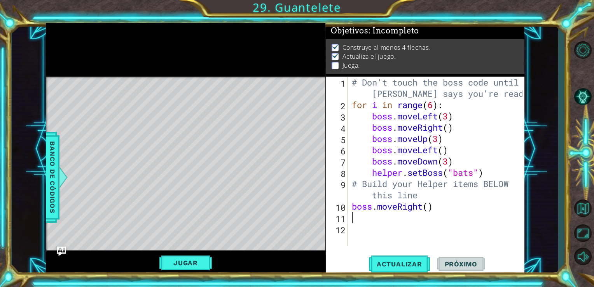
click at [431, 206] on div "# Don't touch the boss code until [PERSON_NAME] says you're ready! for i in ran…" at bounding box center [438, 178] width 176 height 203
click at [58, 173] on span "Banco de códigos" at bounding box center [52, 177] width 12 height 80
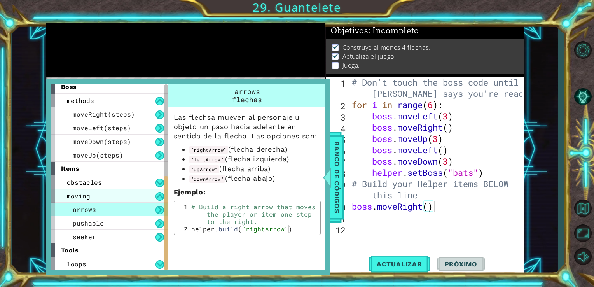
click at [138, 195] on div "moving" at bounding box center [109, 196] width 117 height 14
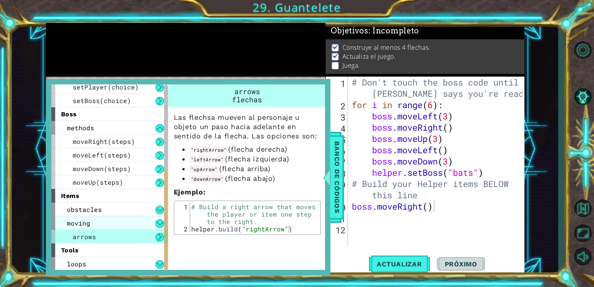
scroll to position [140, 0]
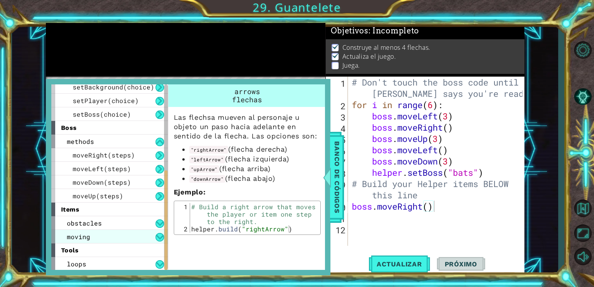
click at [135, 236] on div "moving" at bounding box center [109, 237] width 117 height 14
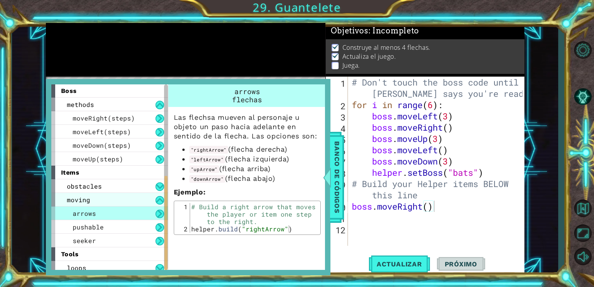
scroll to position [181, 0]
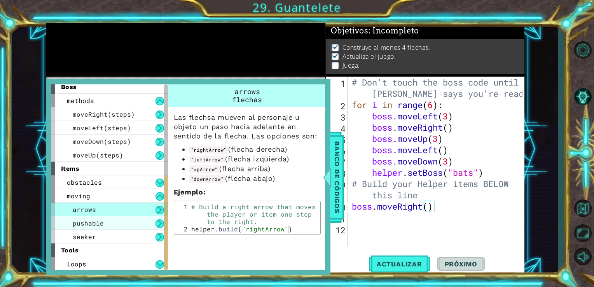
click at [135, 227] on div "pushable" at bounding box center [109, 223] width 117 height 14
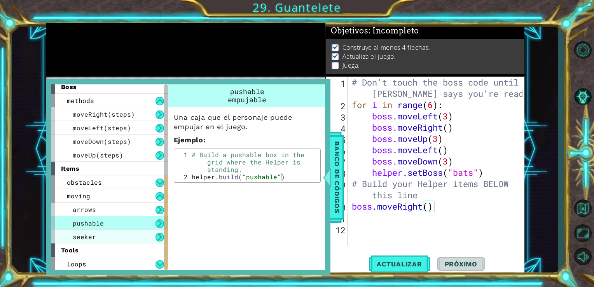
click at [113, 242] on div "seeker" at bounding box center [109, 237] width 117 height 14
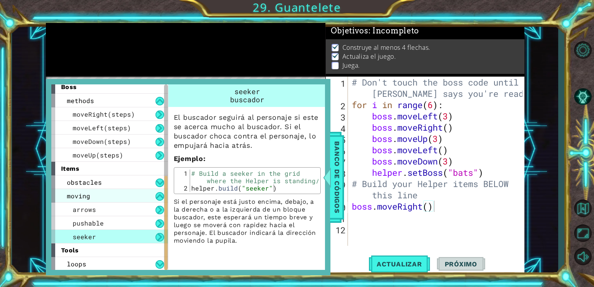
click at [113, 192] on div "moving" at bounding box center [109, 196] width 117 height 14
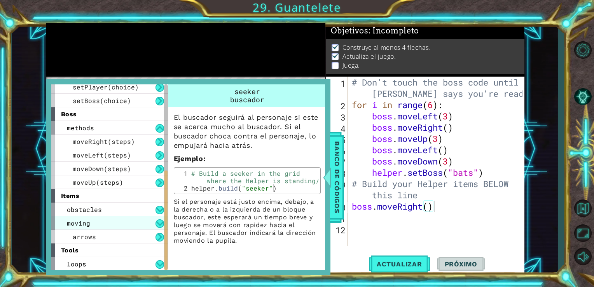
scroll to position [140, 0]
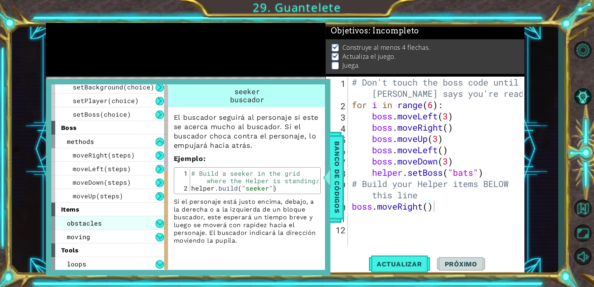
click at [126, 219] on div "obstacles" at bounding box center [109, 223] width 117 height 14
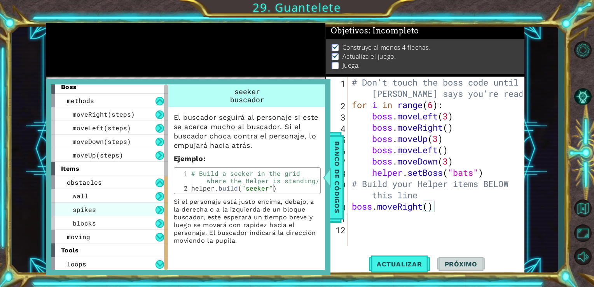
scroll to position [181, 0]
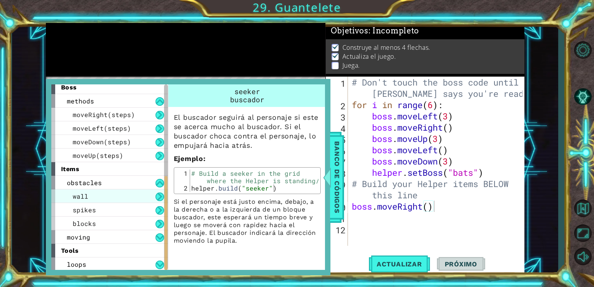
click at [126, 195] on div "wall" at bounding box center [109, 196] width 117 height 14
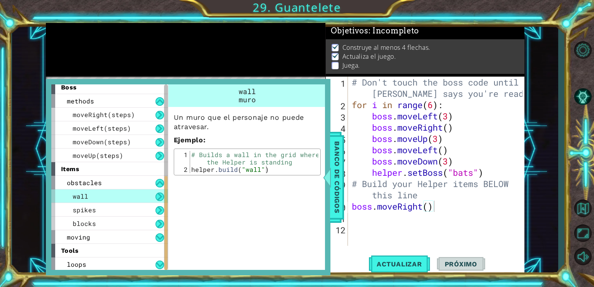
click at [395, 209] on div "# Don't touch the boss code until [PERSON_NAME] says you're ready! for i in ran…" at bounding box center [438, 178] width 176 height 203
click at [424, 206] on div "# Don't touch the boss code until [PERSON_NAME] says you're ready! for i in ran…" at bounding box center [438, 178] width 176 height 203
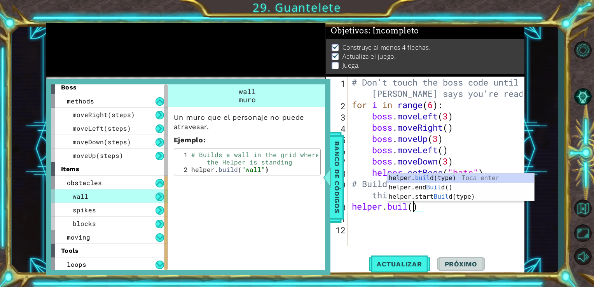
scroll to position [0, 3]
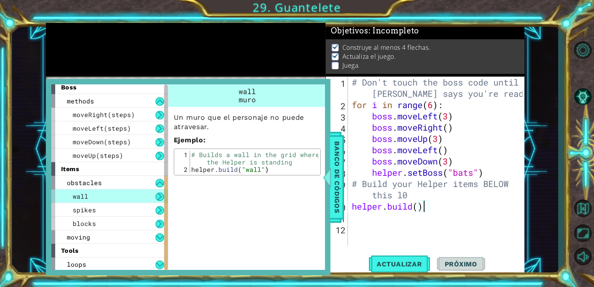
click at [424, 206] on div "# Don't touch the boss code until [PERSON_NAME] says you're ready! for i in ran…" at bounding box center [438, 178] width 176 height 203
click at [452, 203] on div "# Don't touch the boss code until [PERSON_NAME] says you're ready! for i in ran…" at bounding box center [438, 178] width 176 height 203
type textarea "helper. build(wall)"
click at [86, 206] on span "spikes" at bounding box center [84, 210] width 23 height 8
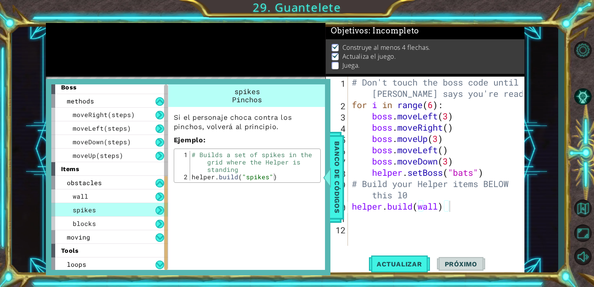
click at [348, 219] on div "helper. build(wall) 1 2 3 4 5 6 7 8 9 10 11 12 # Don't touch the boss code unti…" at bounding box center [424, 161] width 197 height 169
click at [352, 219] on div "# Don't touch the boss code until [PERSON_NAME] says you're ready! for i in ran…" at bounding box center [438, 178] width 176 height 203
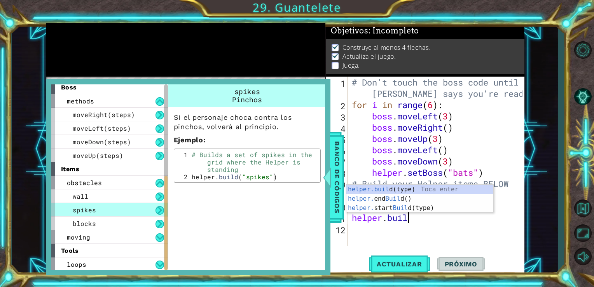
scroll to position [0, 2]
type textarea "[DOMAIN_NAME]"
